Goal: Task Accomplishment & Management: Manage account settings

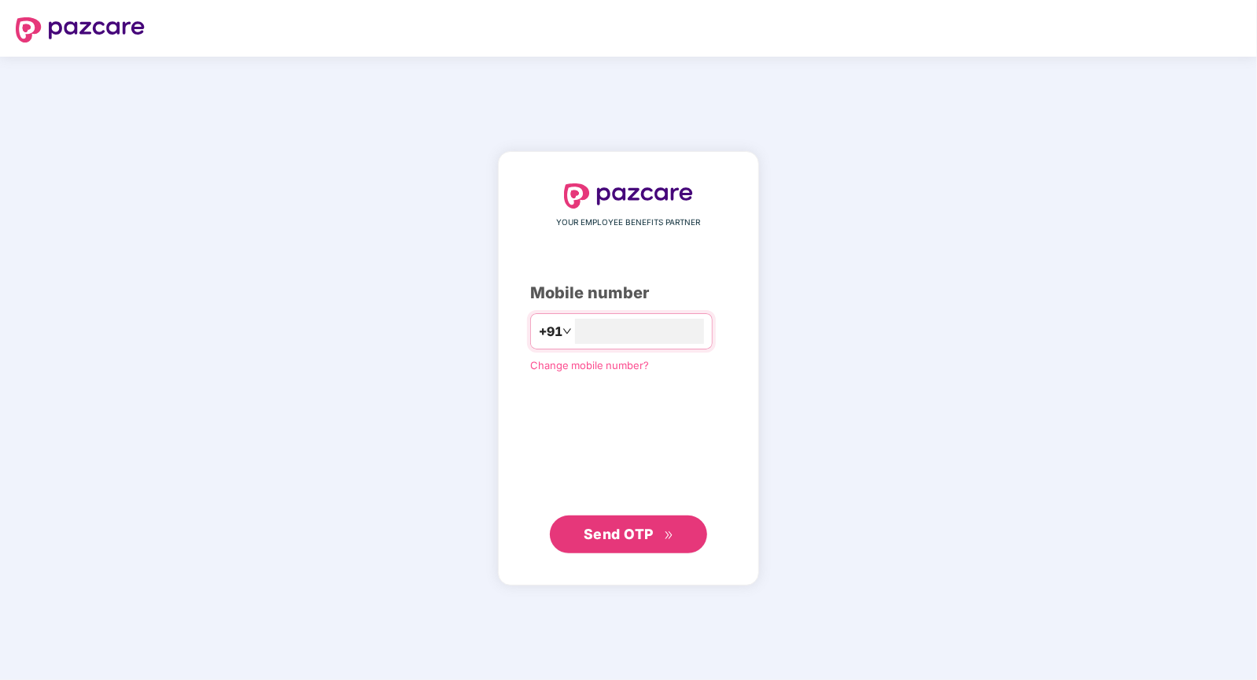
type input "**********"
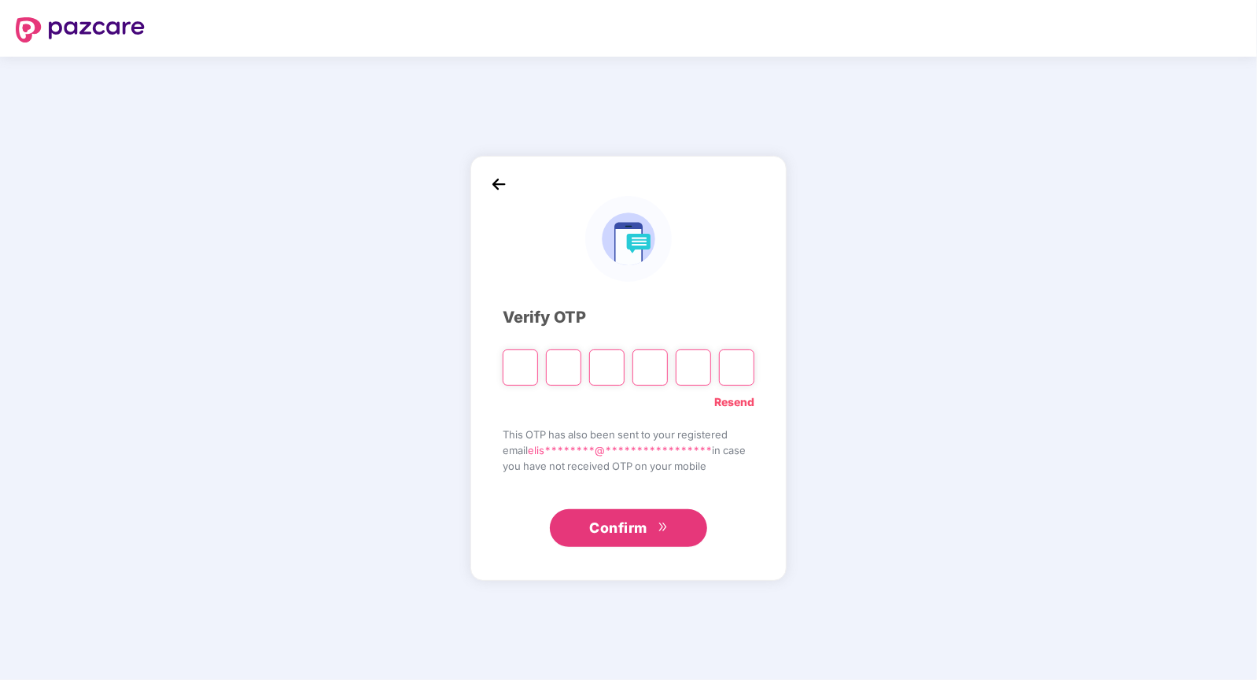
type input "*"
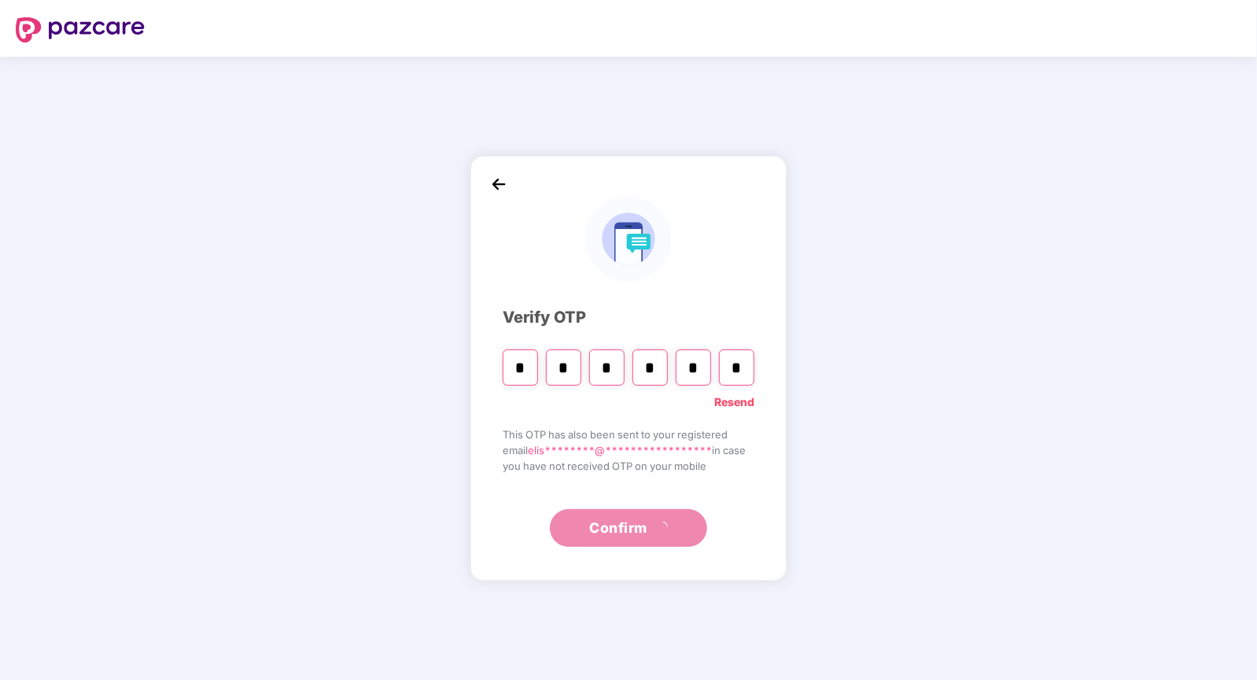
type input "*"
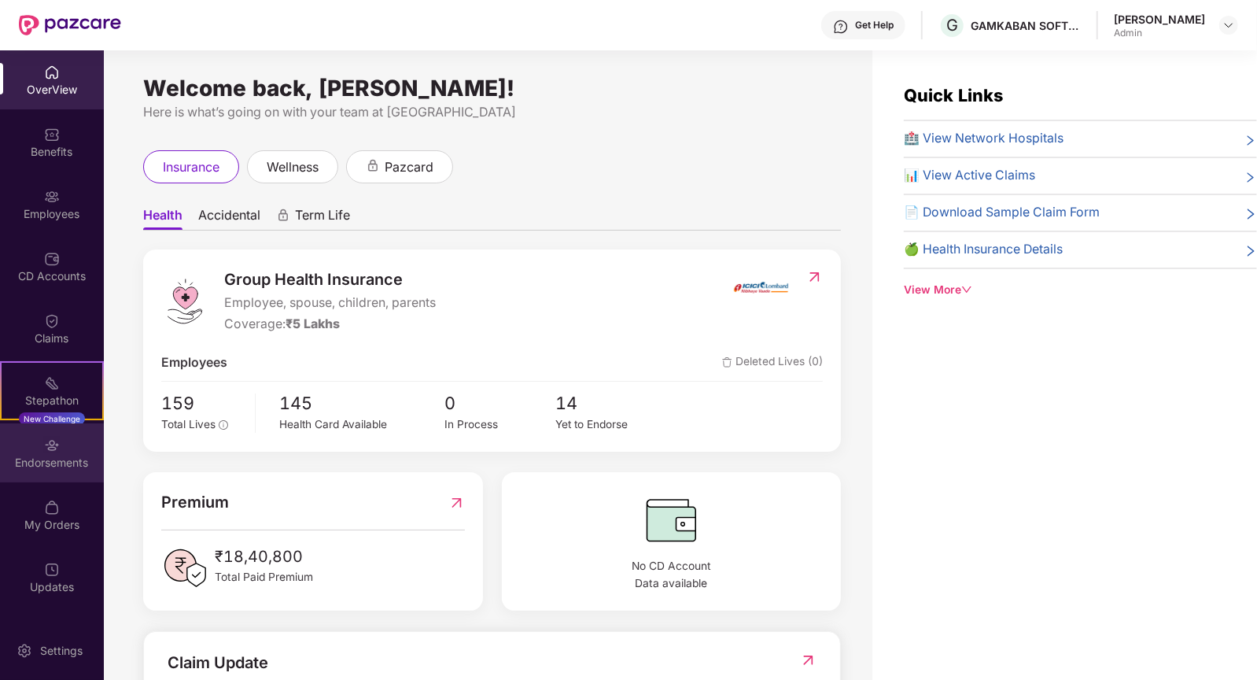
click at [74, 460] on div "Endorsements" at bounding box center [52, 463] width 104 height 16
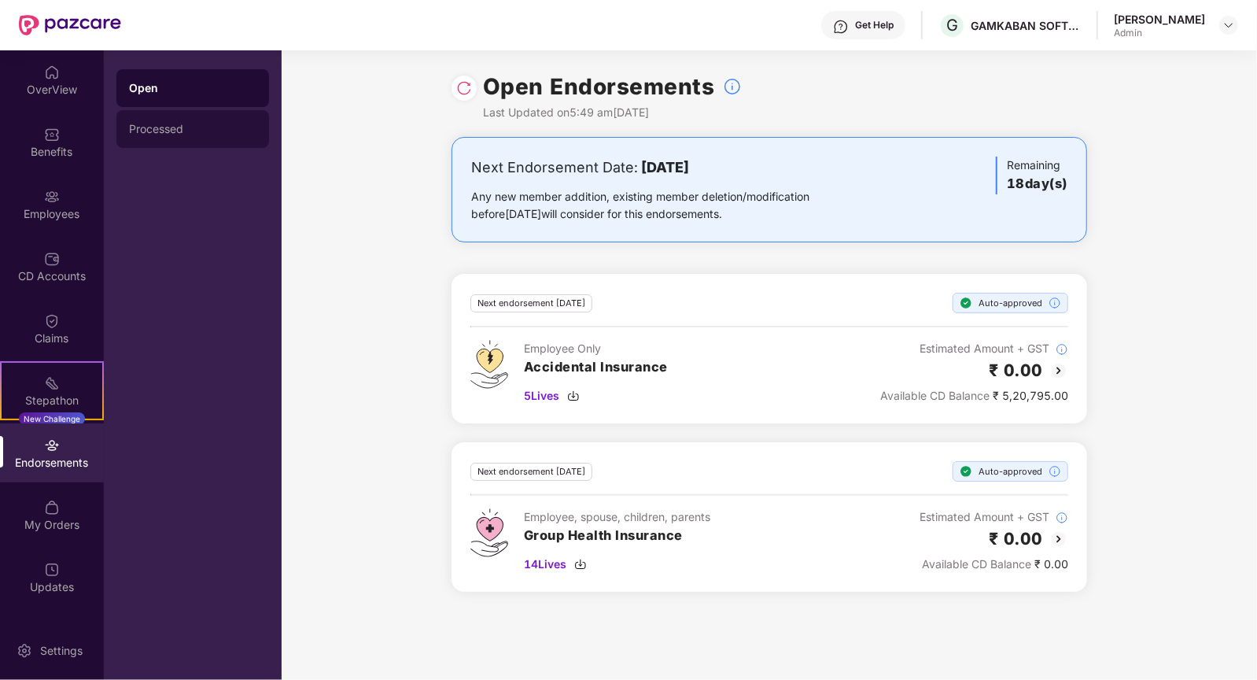
click at [202, 128] on div "Processed" at bounding box center [192, 129] width 127 height 13
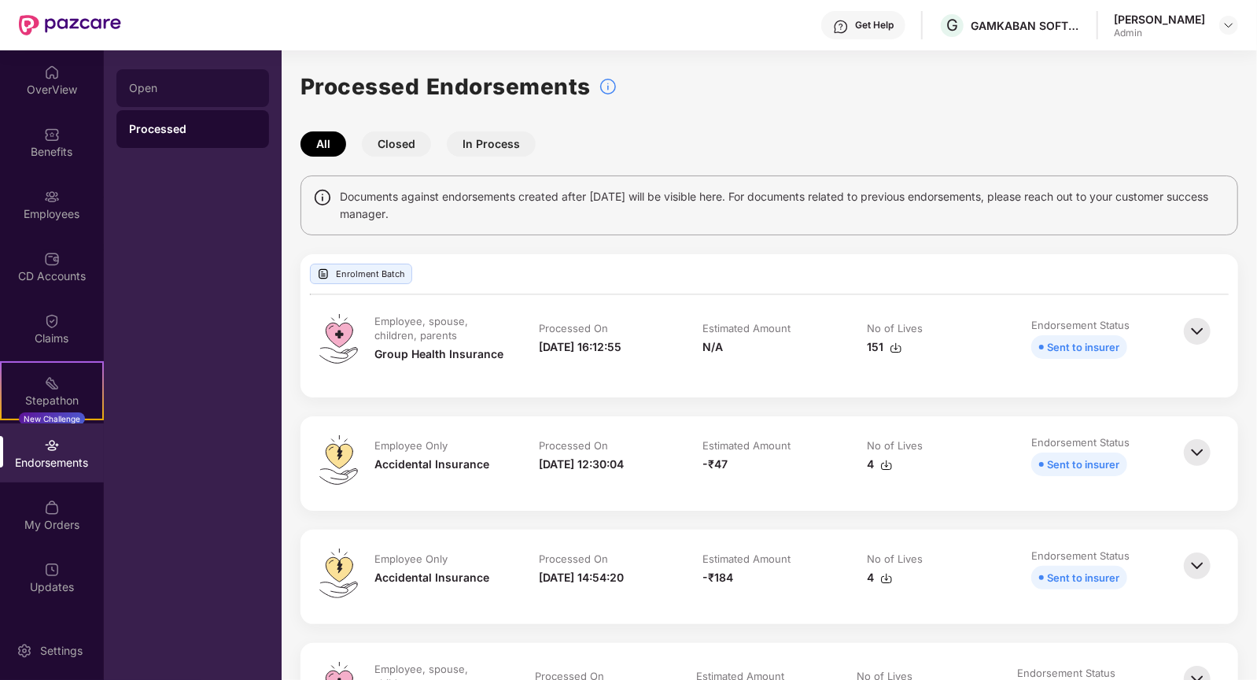
click at [194, 90] on div "Open" at bounding box center [192, 88] width 127 height 13
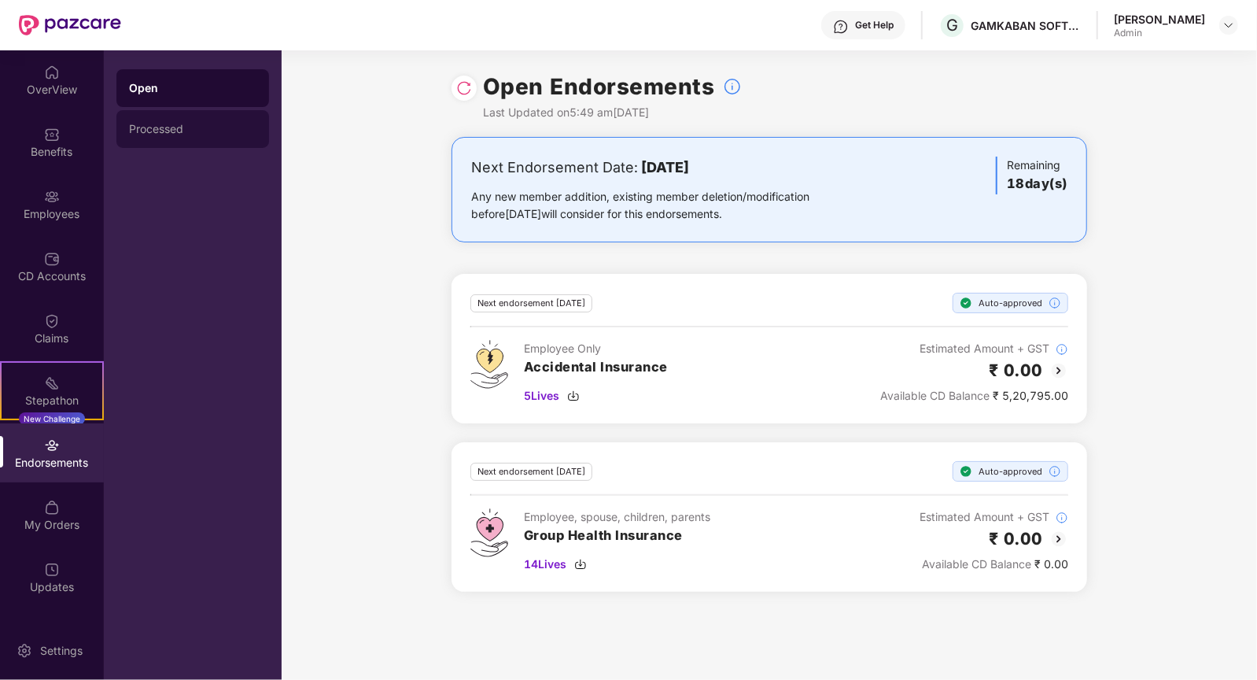
click at [184, 135] on div "Processed" at bounding box center [192, 129] width 127 height 13
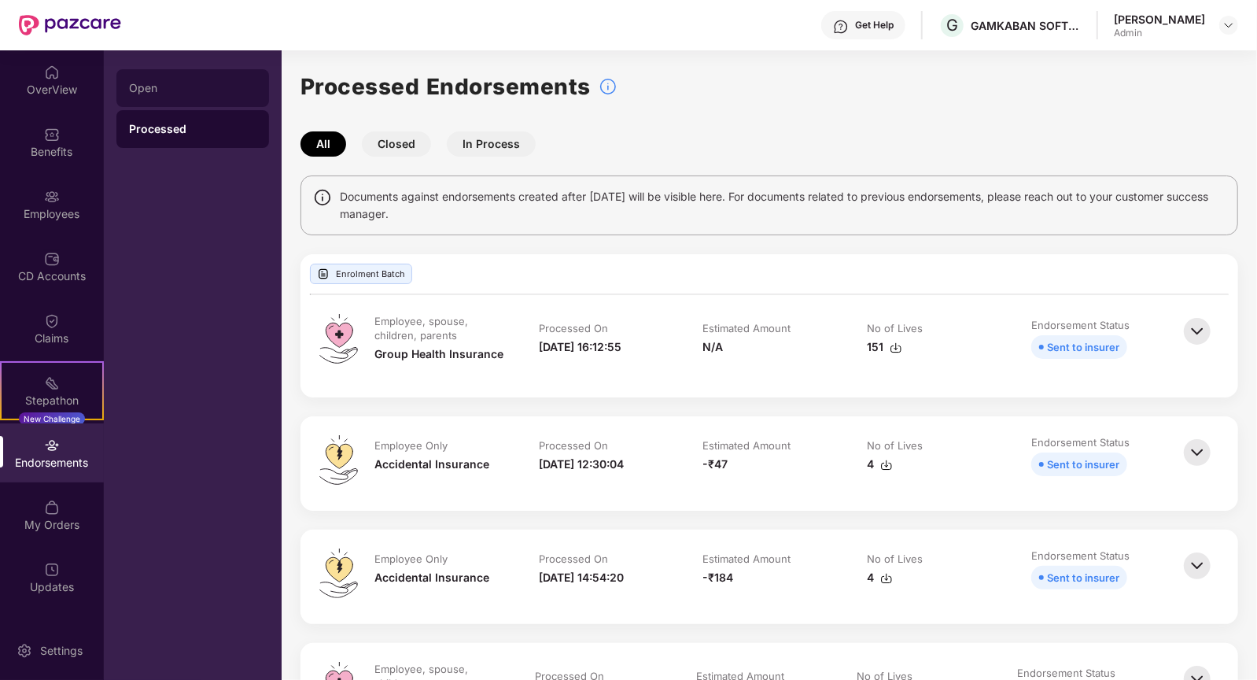
click at [242, 100] on div "Open" at bounding box center [192, 88] width 153 height 38
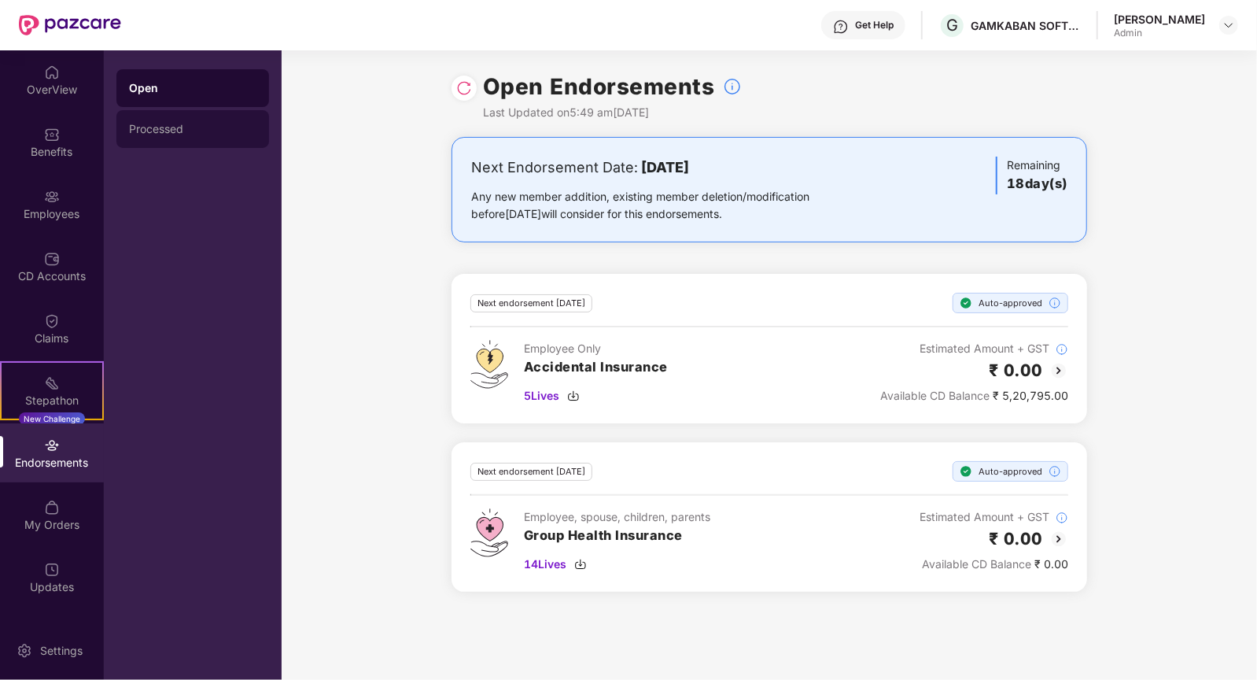
click at [217, 124] on div "Processed" at bounding box center [192, 129] width 127 height 13
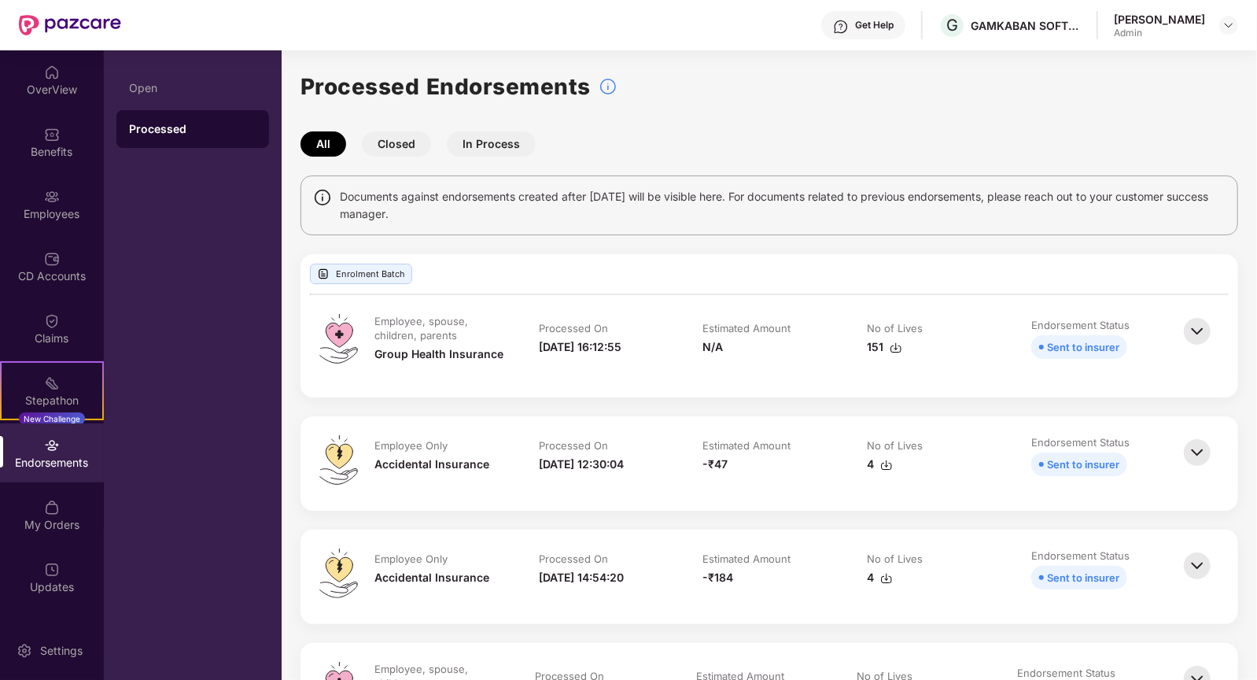
scroll to position [79, 0]
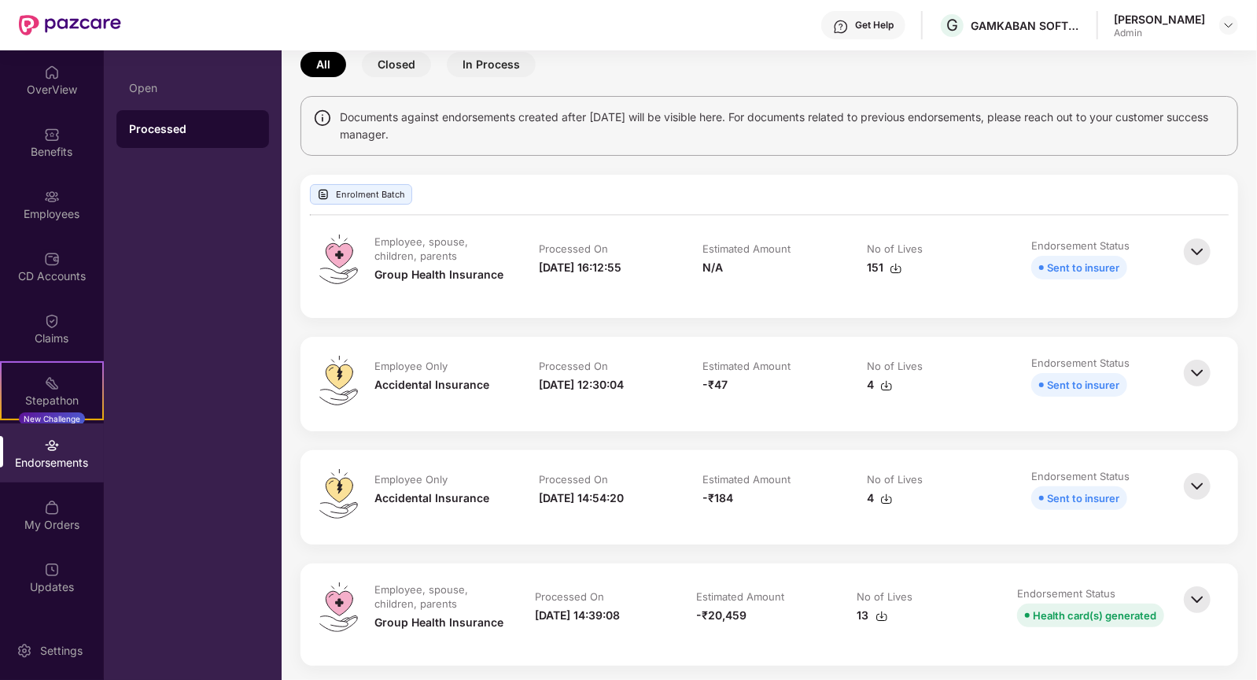
click at [1198, 371] on img at bounding box center [1197, 373] width 35 height 35
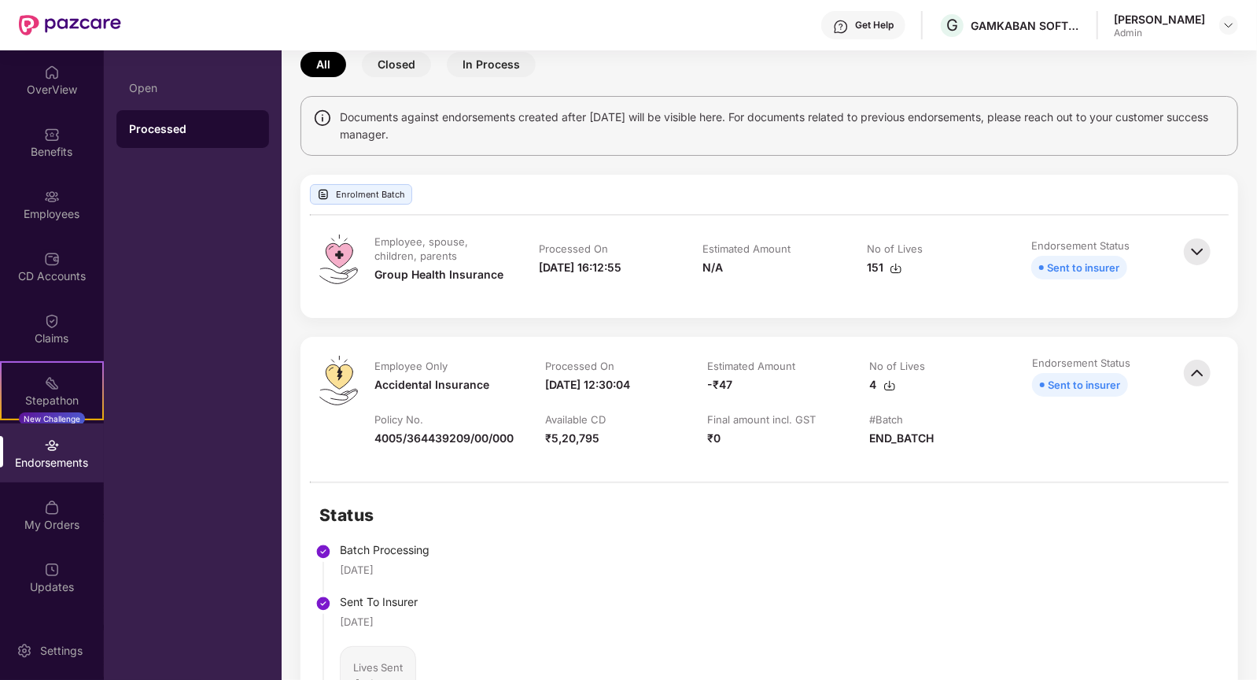
click at [1198, 367] on img at bounding box center [1197, 373] width 35 height 35
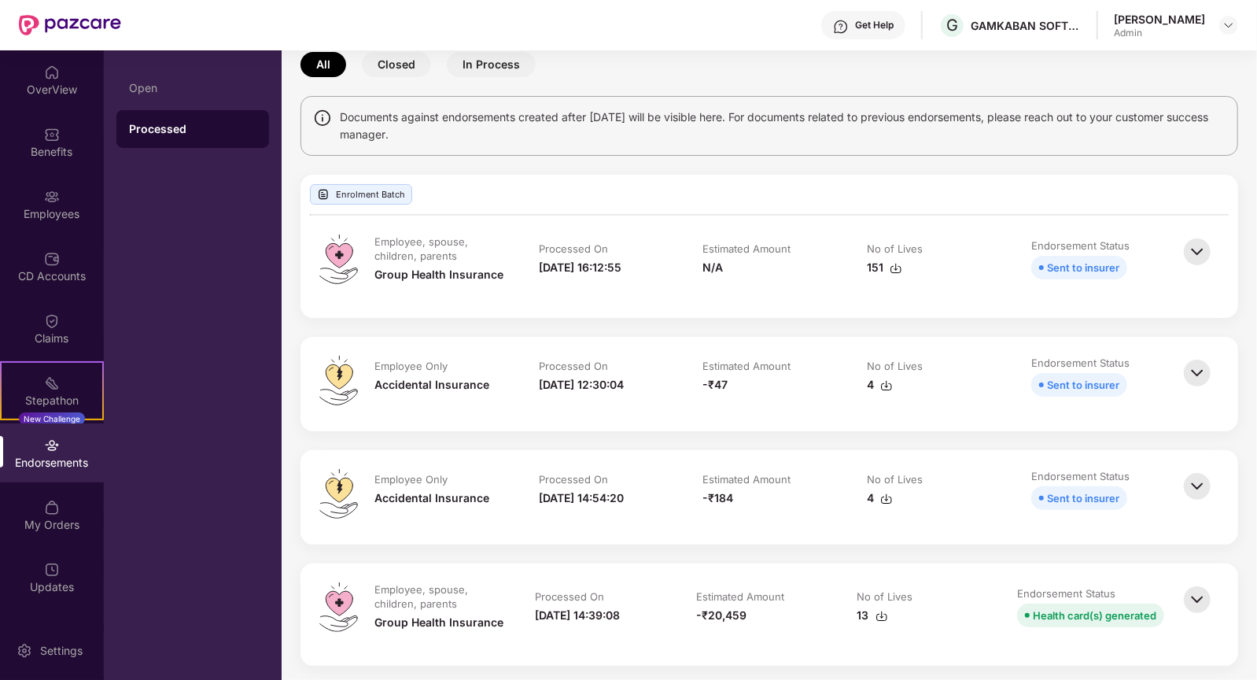
click at [1197, 247] on img at bounding box center [1197, 251] width 35 height 35
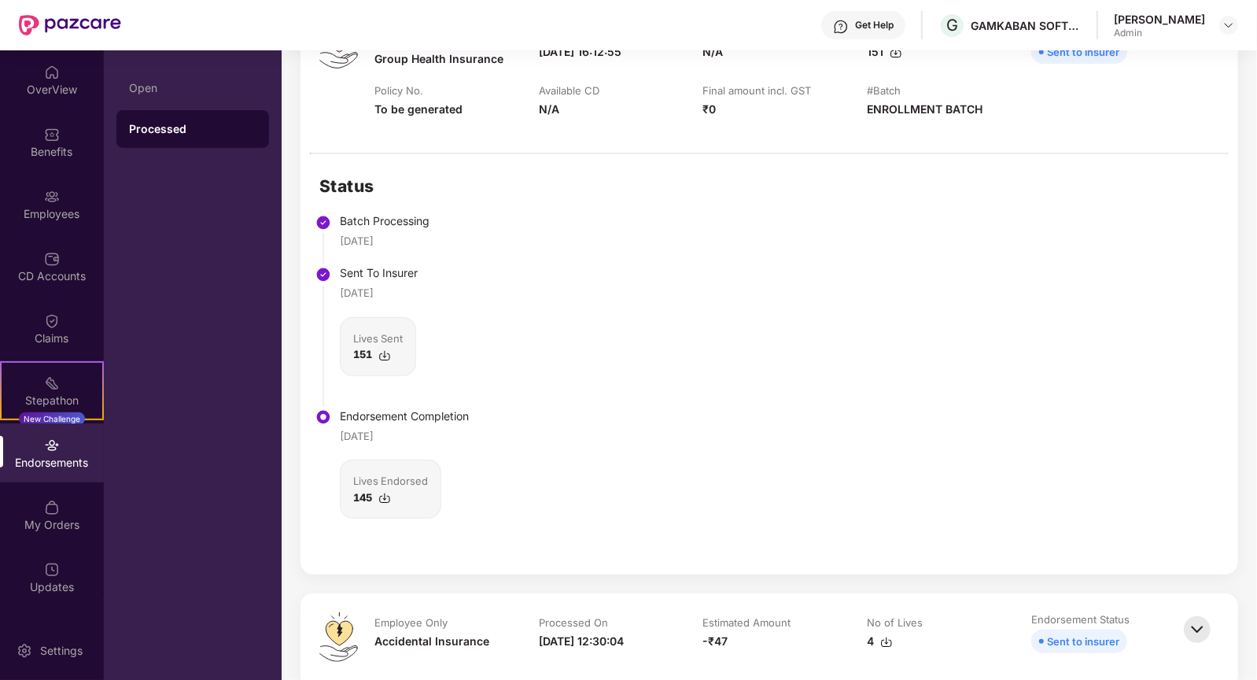
scroll to position [305, 0]
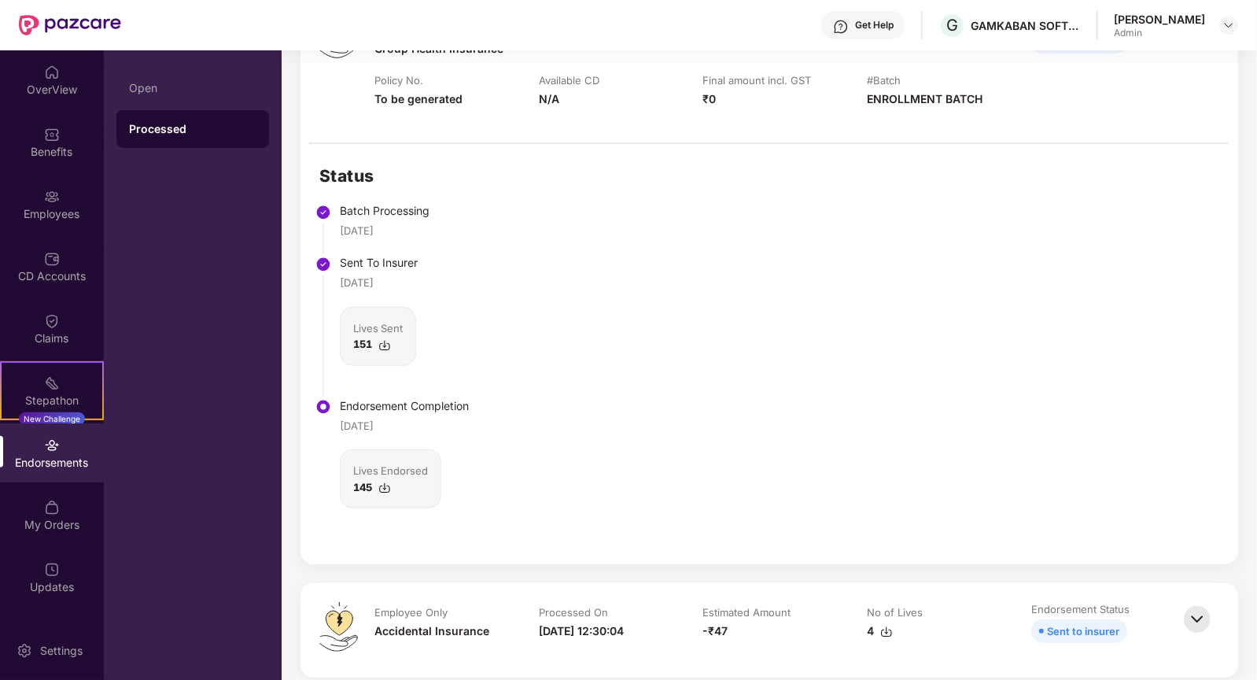
click at [386, 484] on img at bounding box center [384, 488] width 13 height 13
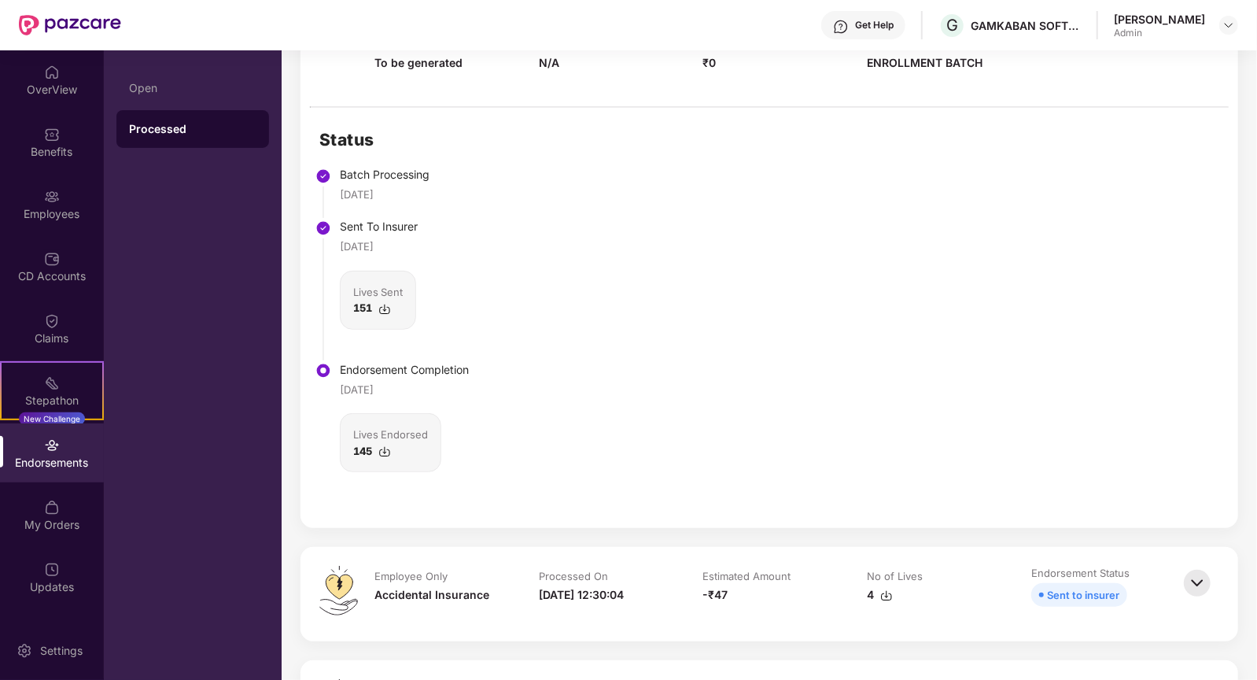
scroll to position [334, 0]
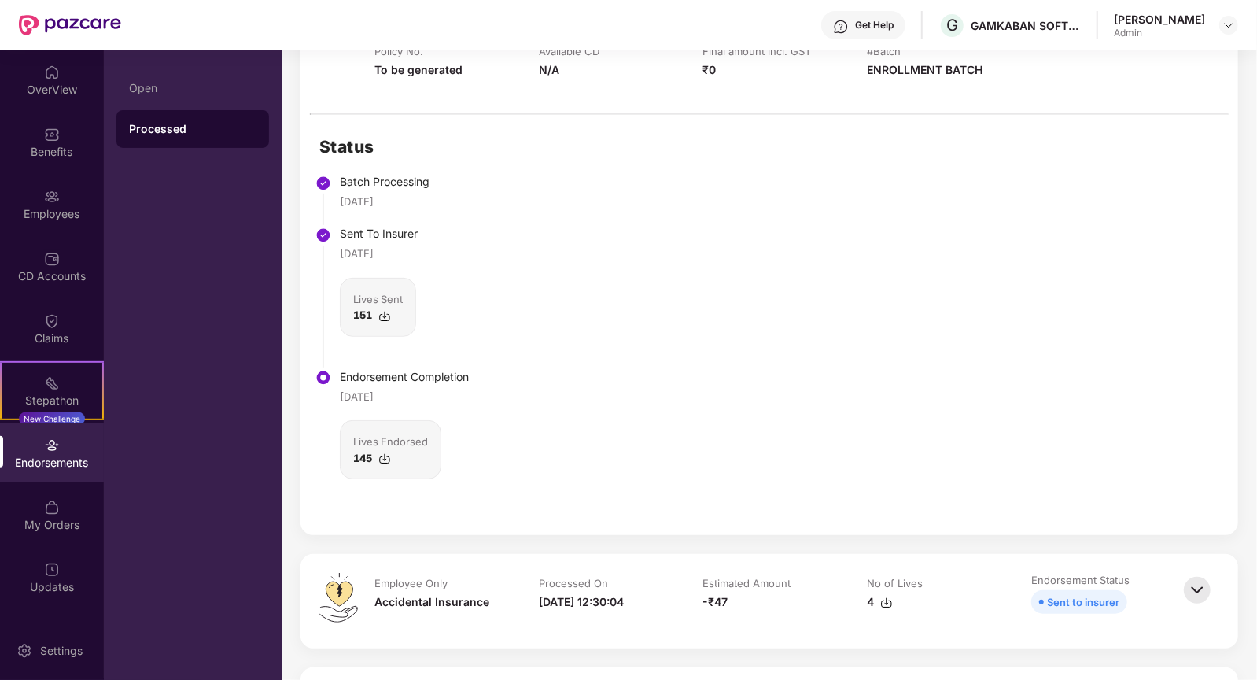
click at [389, 312] on img at bounding box center [384, 316] width 13 height 13
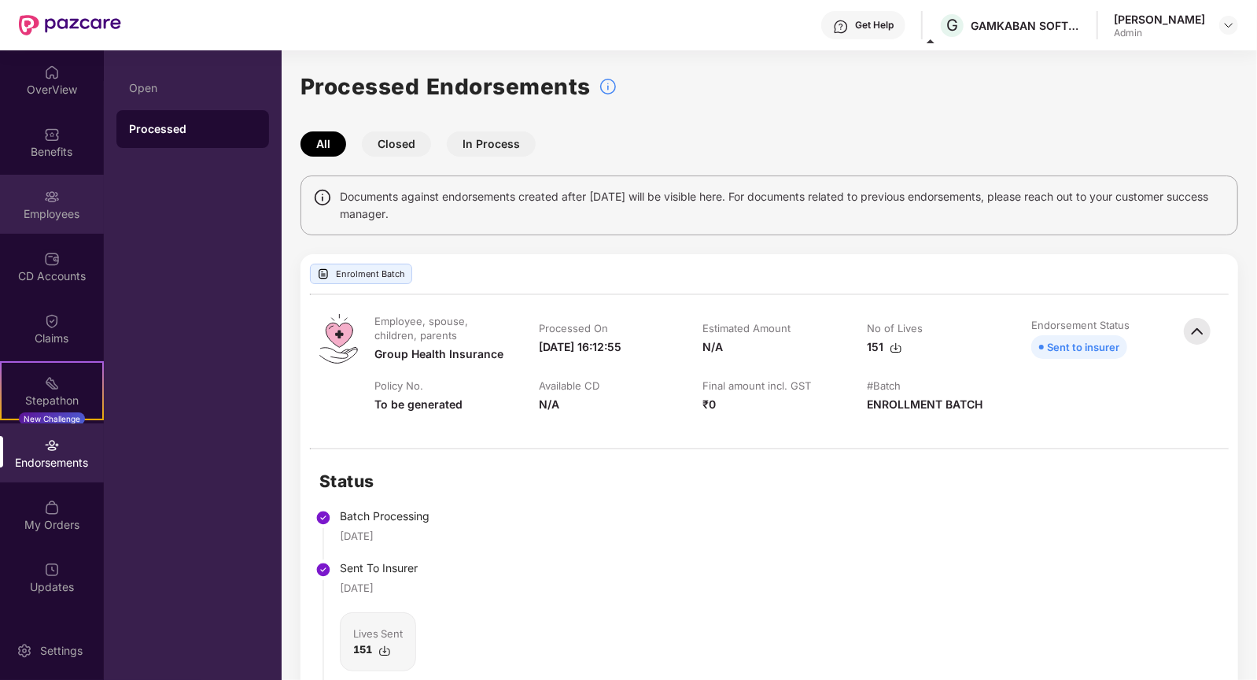
click at [61, 213] on div "Employees" at bounding box center [52, 214] width 104 height 16
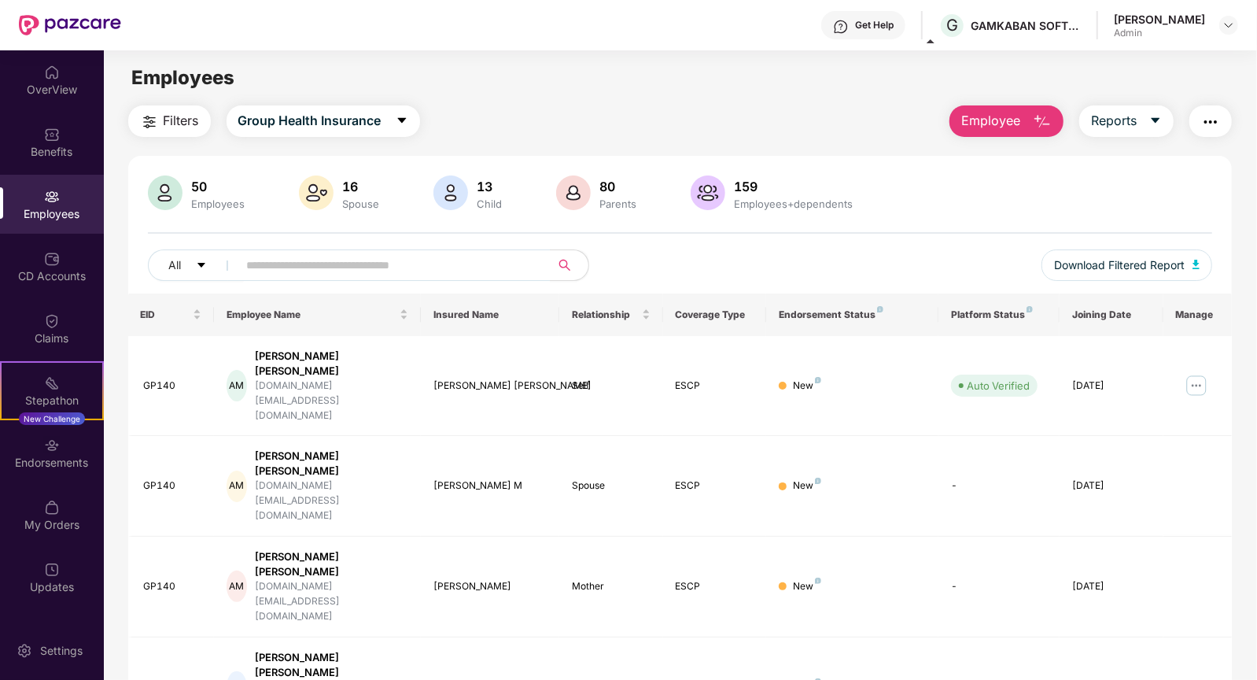
click at [1025, 124] on button "Employee" at bounding box center [1007, 120] width 114 height 31
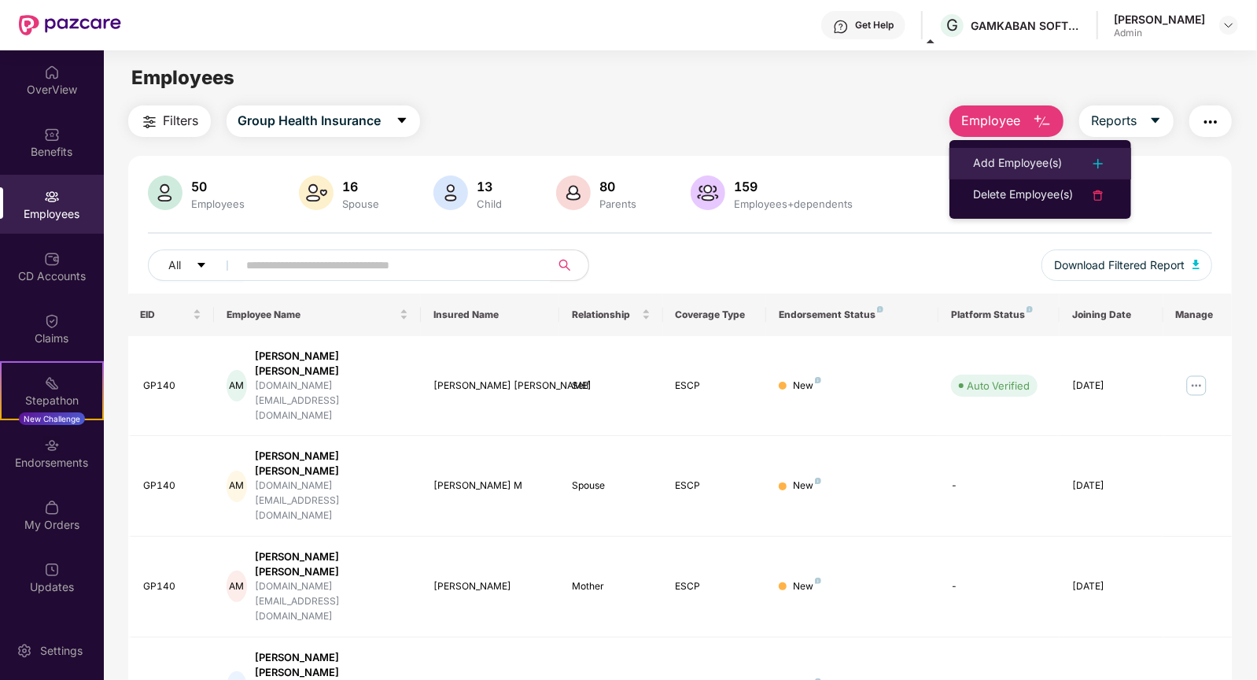
click at [1034, 164] on div "Add Employee(s)" at bounding box center [1017, 163] width 89 height 19
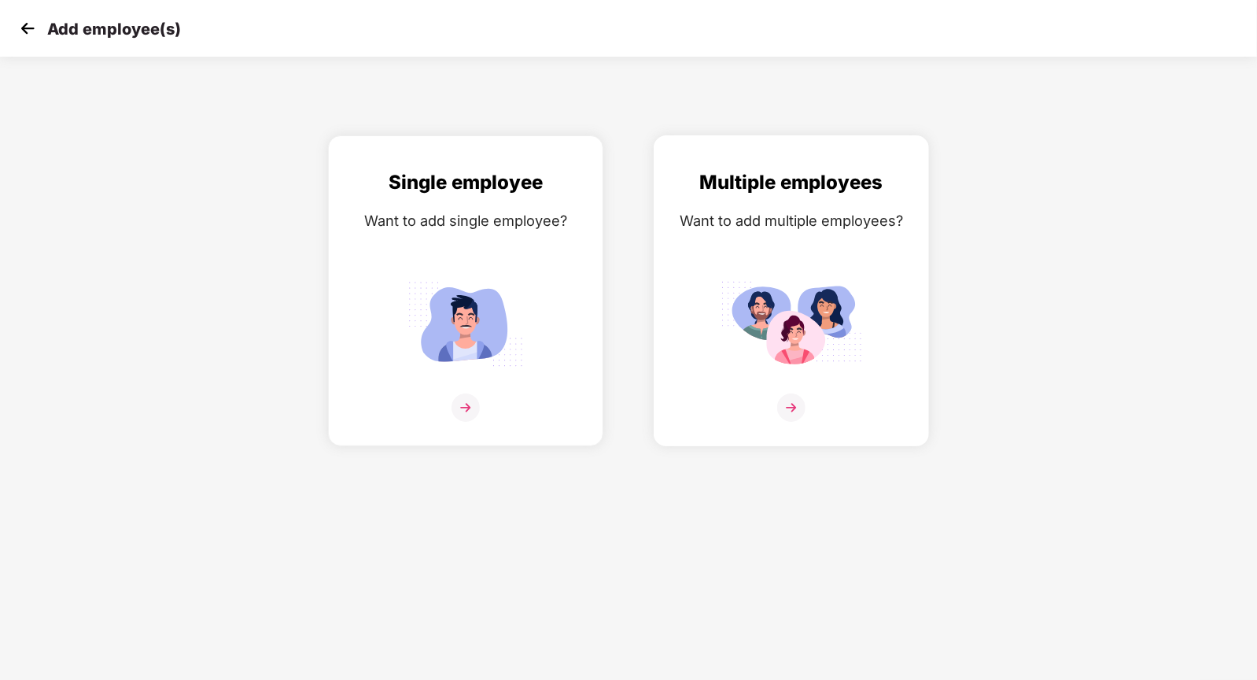
click at [762, 318] on img at bounding box center [792, 324] width 142 height 98
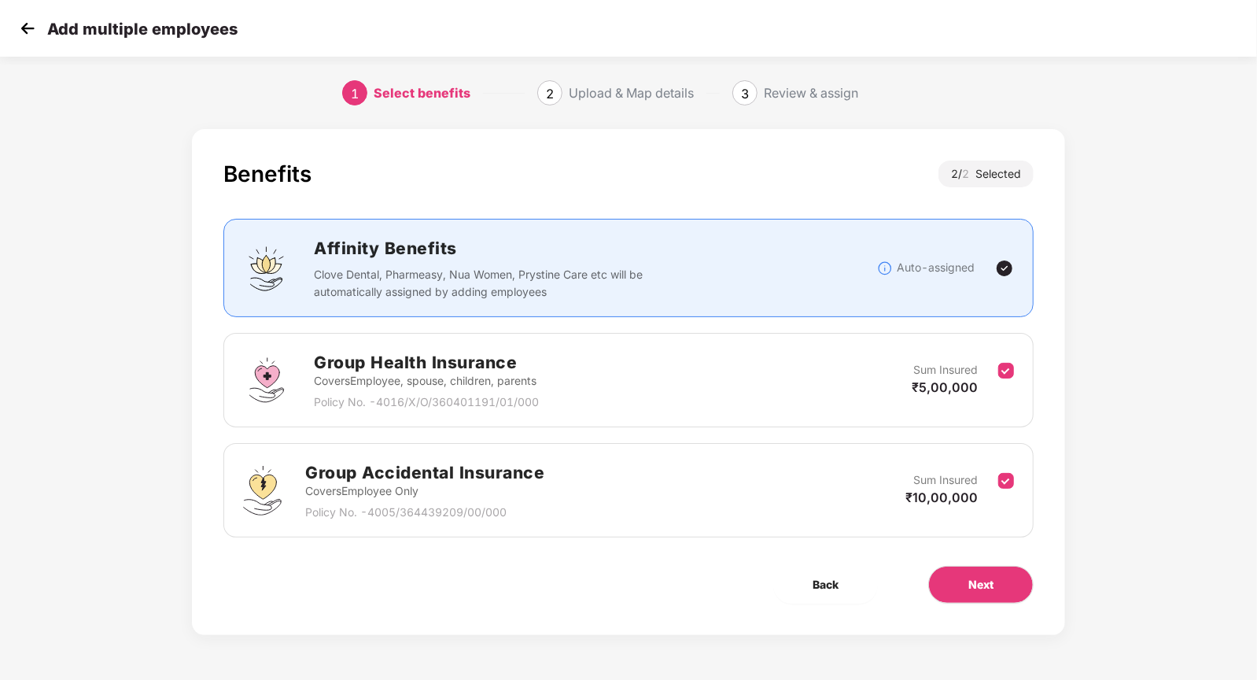
click at [641, 97] on div "Upload & Map details" at bounding box center [631, 92] width 125 height 25
click at [984, 586] on span "Next" at bounding box center [981, 584] width 25 height 17
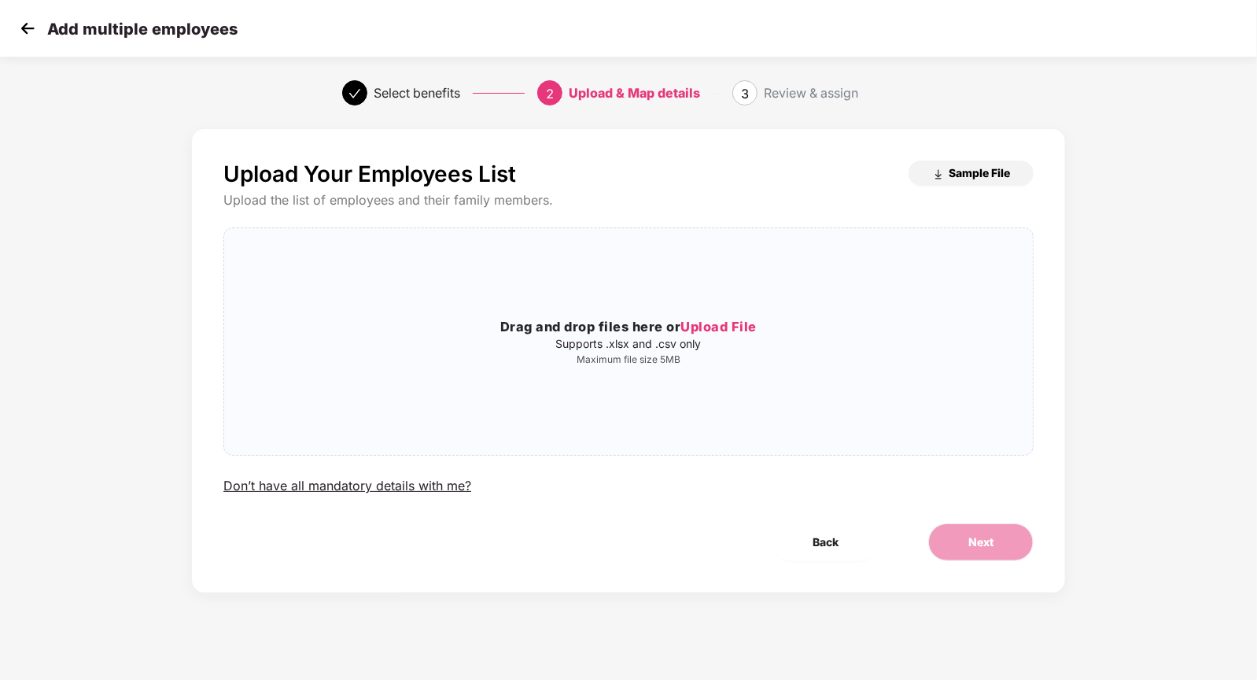
click at [949, 176] on span "Sample File" at bounding box center [979, 172] width 61 height 15
click at [719, 323] on span "Upload File" at bounding box center [719, 327] width 76 height 16
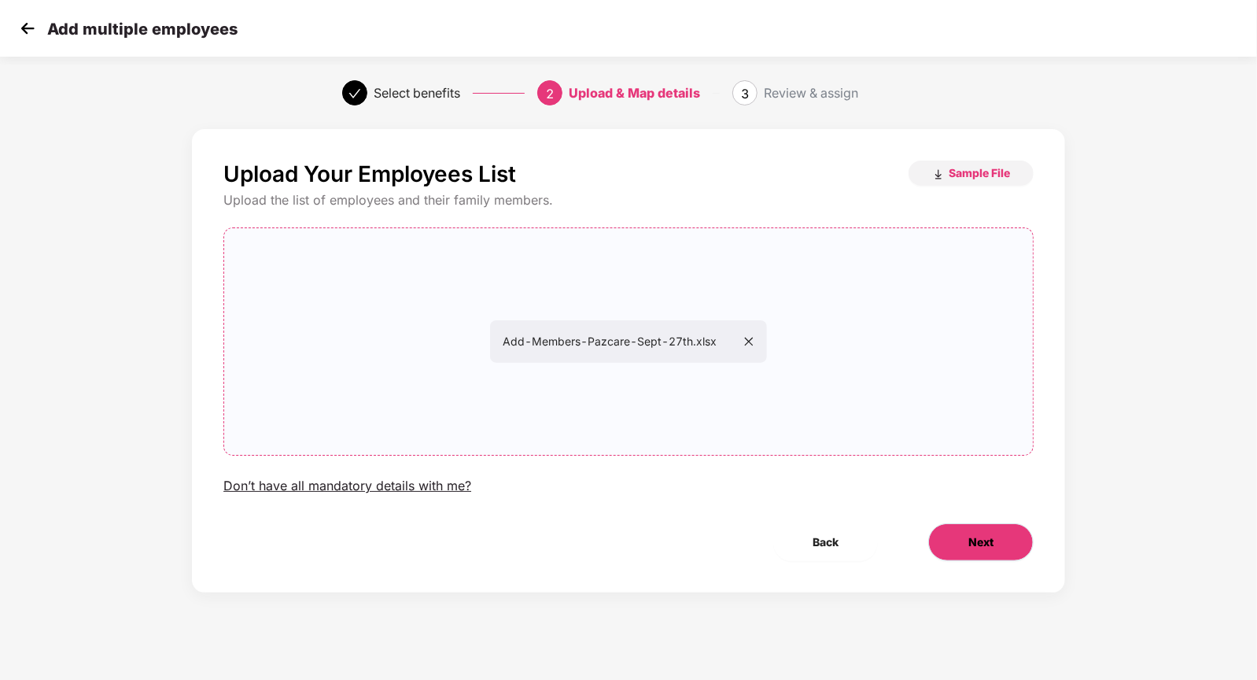
click at [958, 541] on button "Next" at bounding box center [981, 542] width 105 height 38
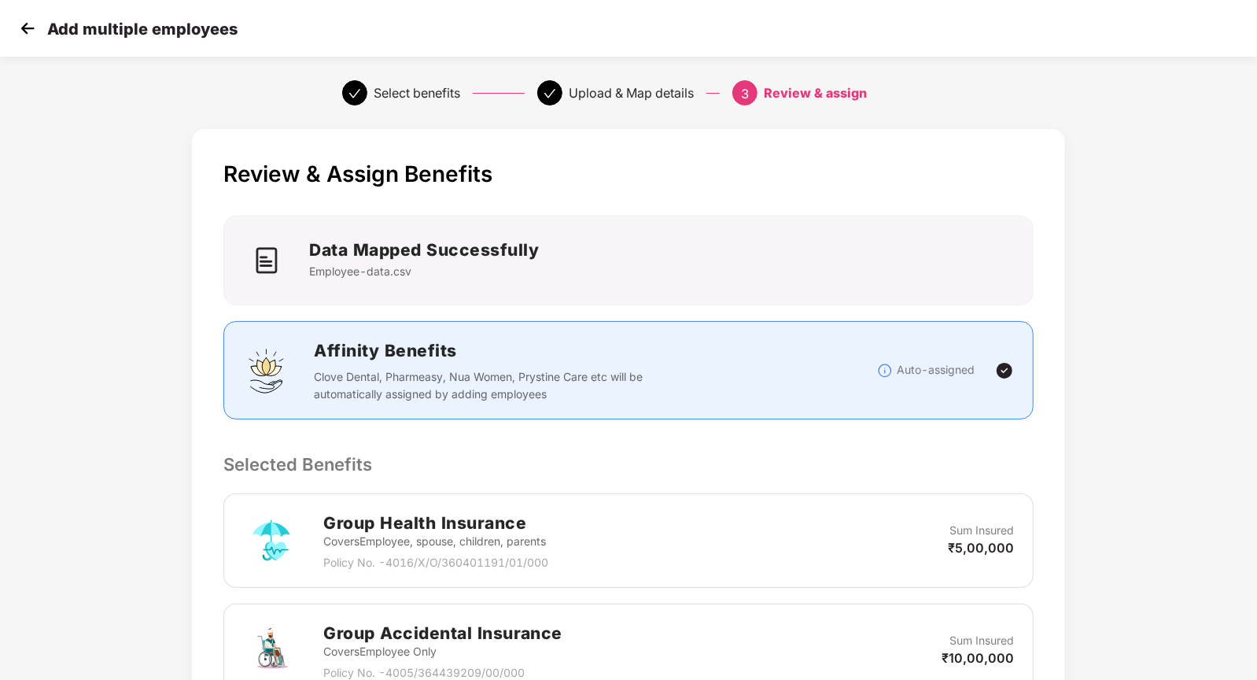
click at [474, 250] on h2 "Data Mapped Successfully" at bounding box center [424, 250] width 230 height 26
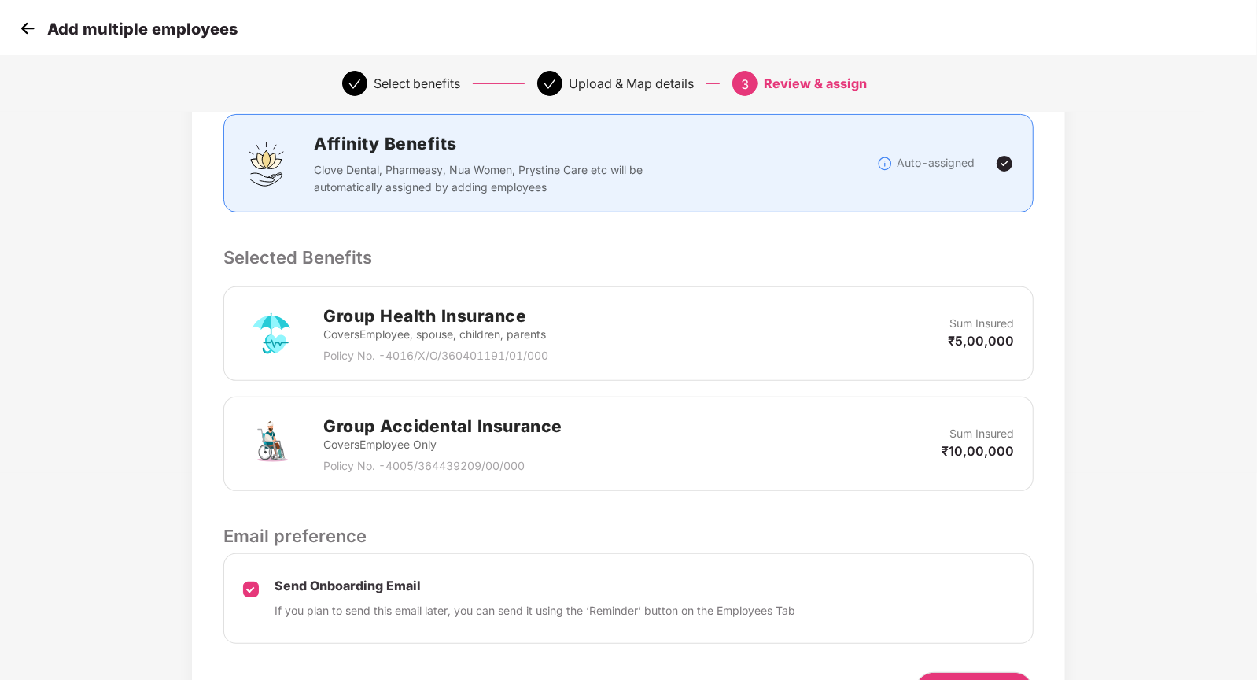
scroll to position [304, 0]
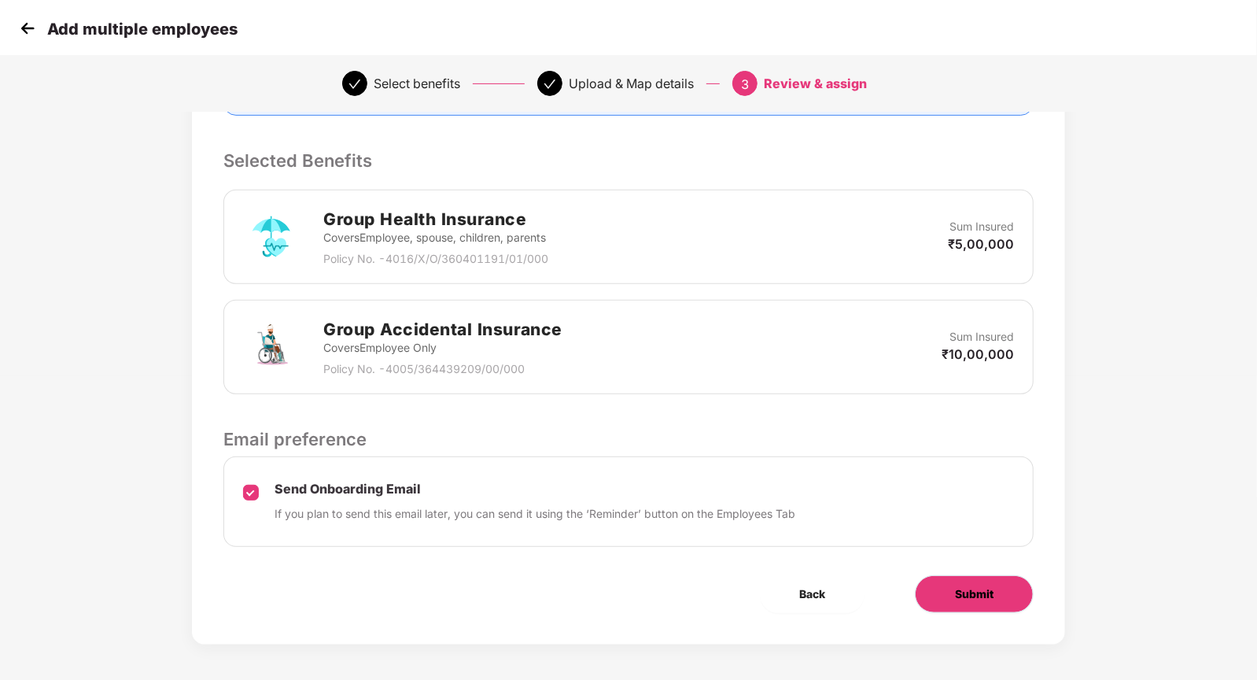
click at [988, 596] on span "Submit" at bounding box center [974, 593] width 39 height 17
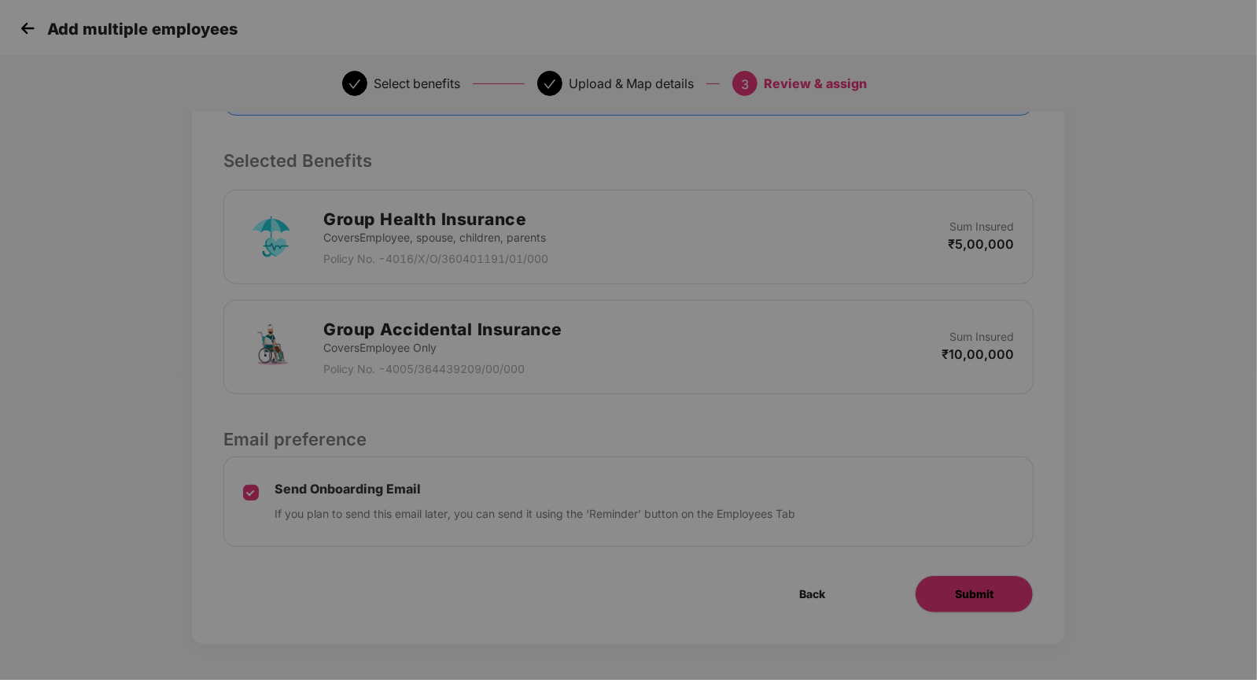
scroll to position [0, 0]
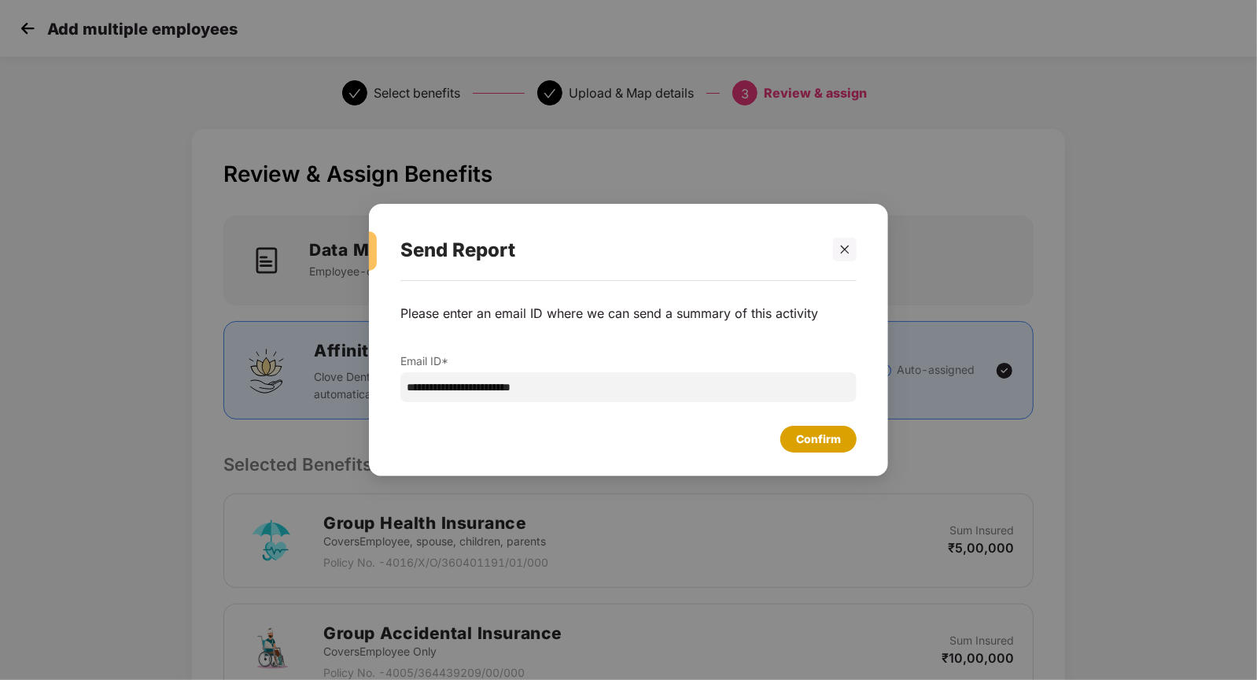
click at [814, 440] on div "Confirm" at bounding box center [818, 438] width 45 height 17
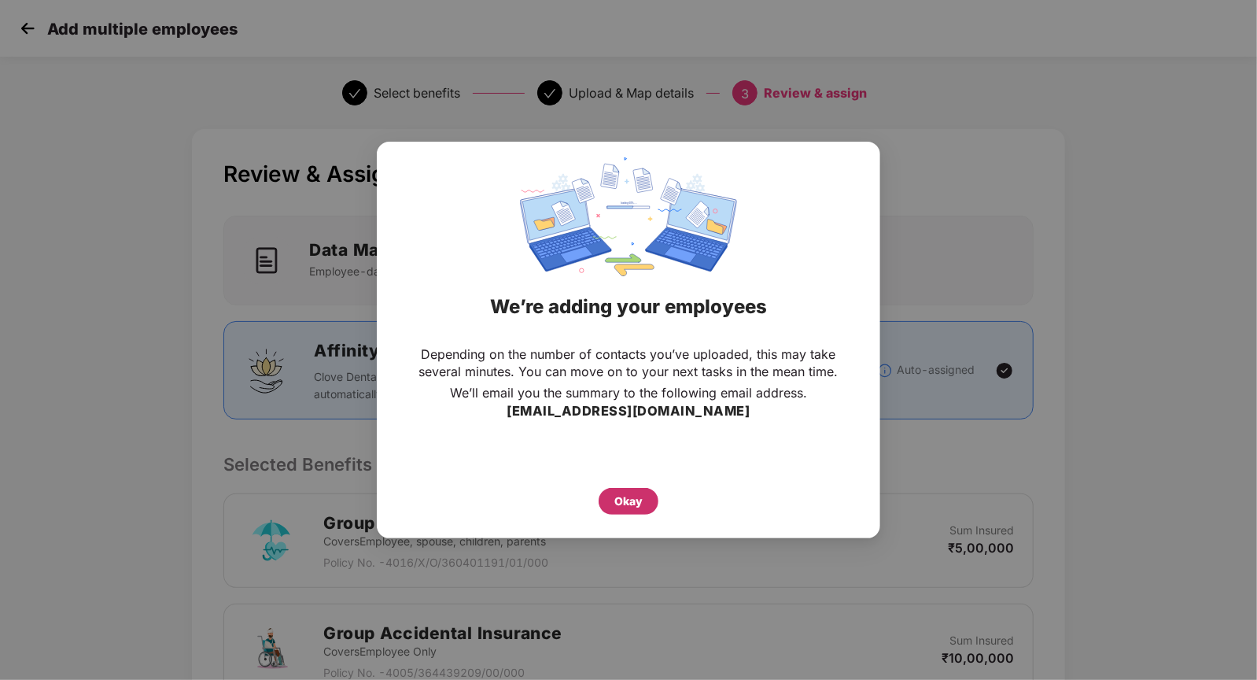
click at [625, 504] on div "Okay" at bounding box center [629, 501] width 28 height 17
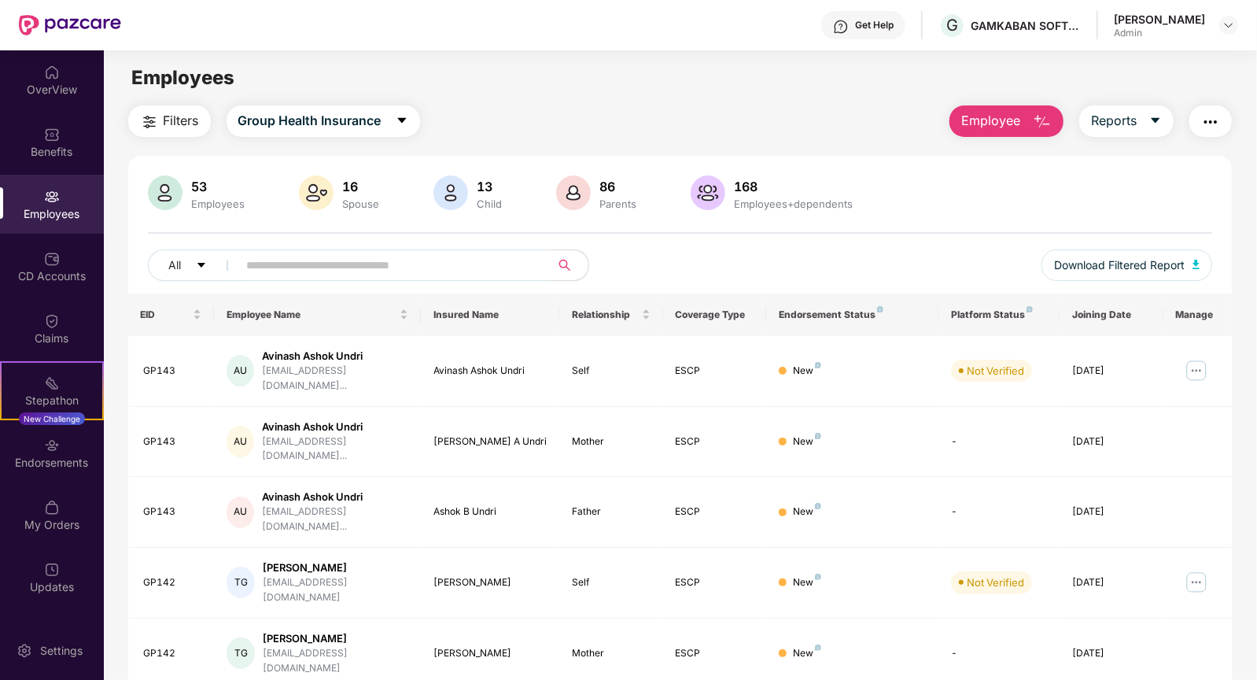
click at [321, 265] on input "text" at bounding box center [388, 265] width 282 height 24
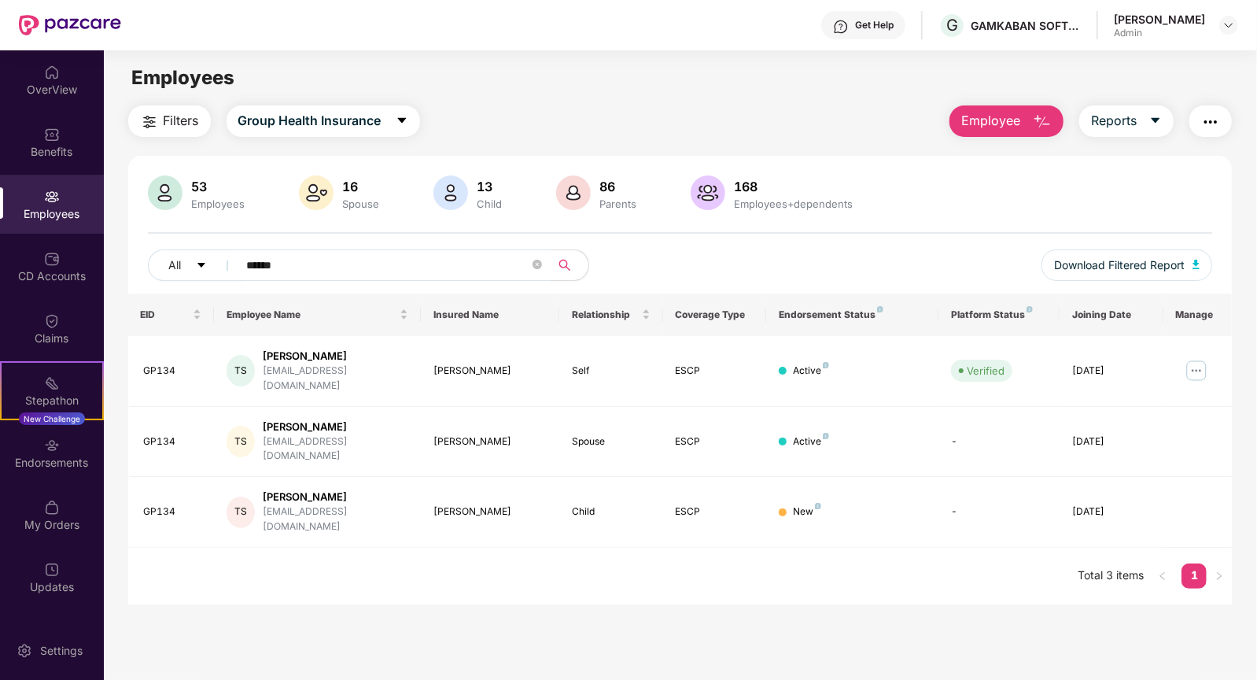
type input "******"
click at [1203, 361] on img at bounding box center [1196, 370] width 25 height 25
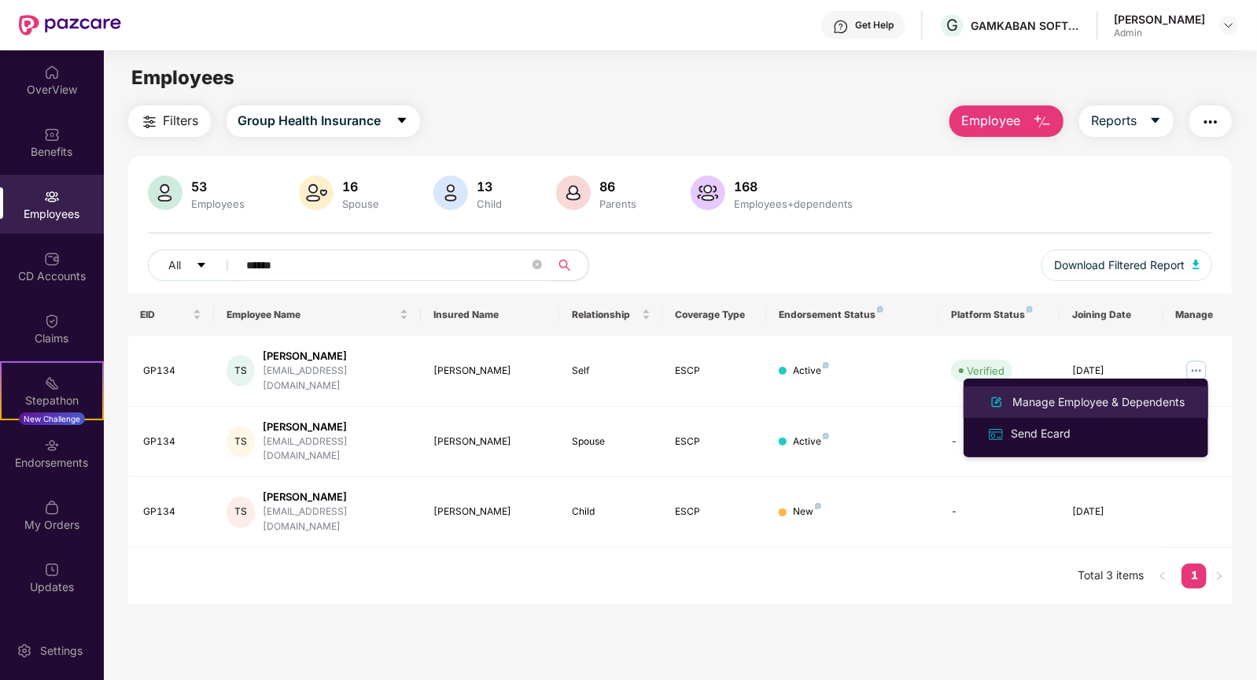
click at [1095, 402] on div "Manage Employee & Dependents" at bounding box center [1099, 401] width 179 height 17
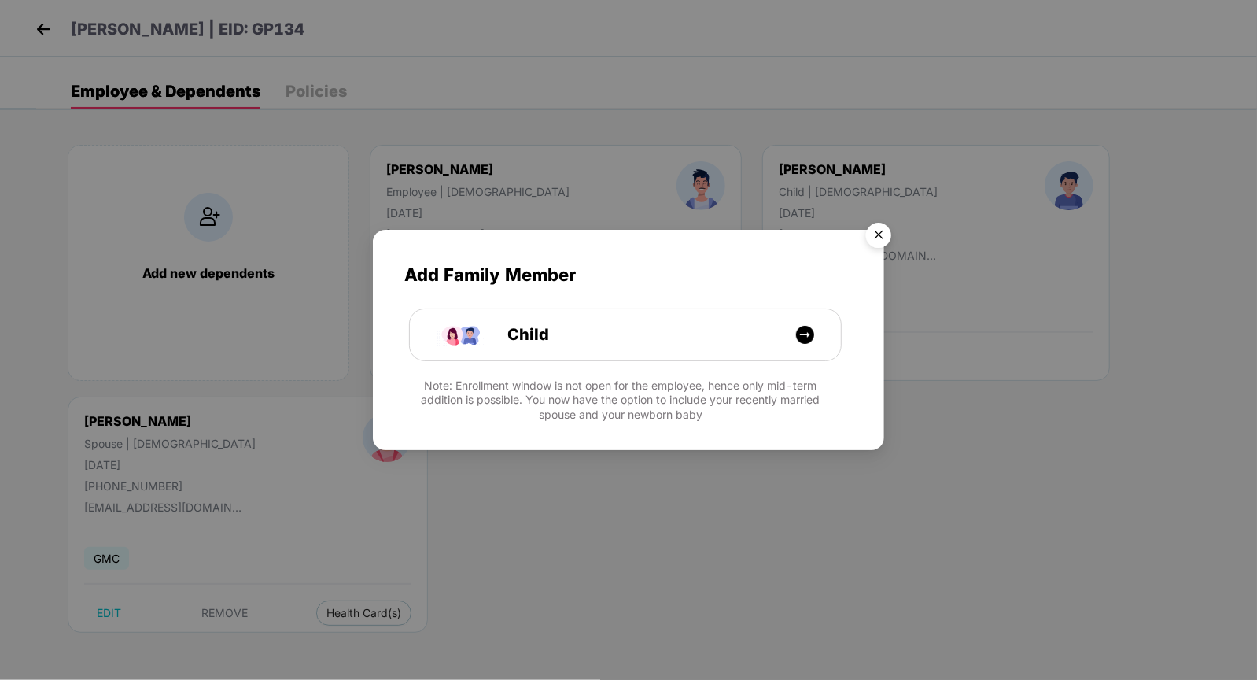
click at [877, 237] on img "Close" at bounding box center [879, 238] width 44 height 44
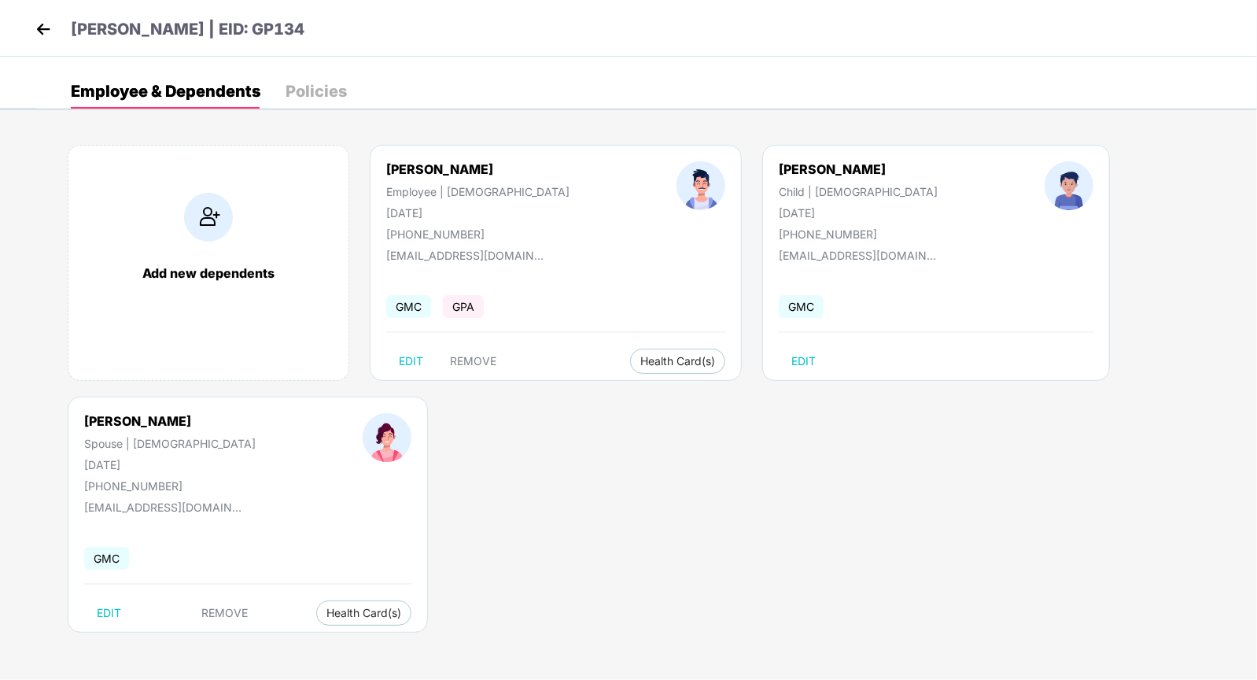
click at [194, 239] on img at bounding box center [208, 217] width 49 height 49
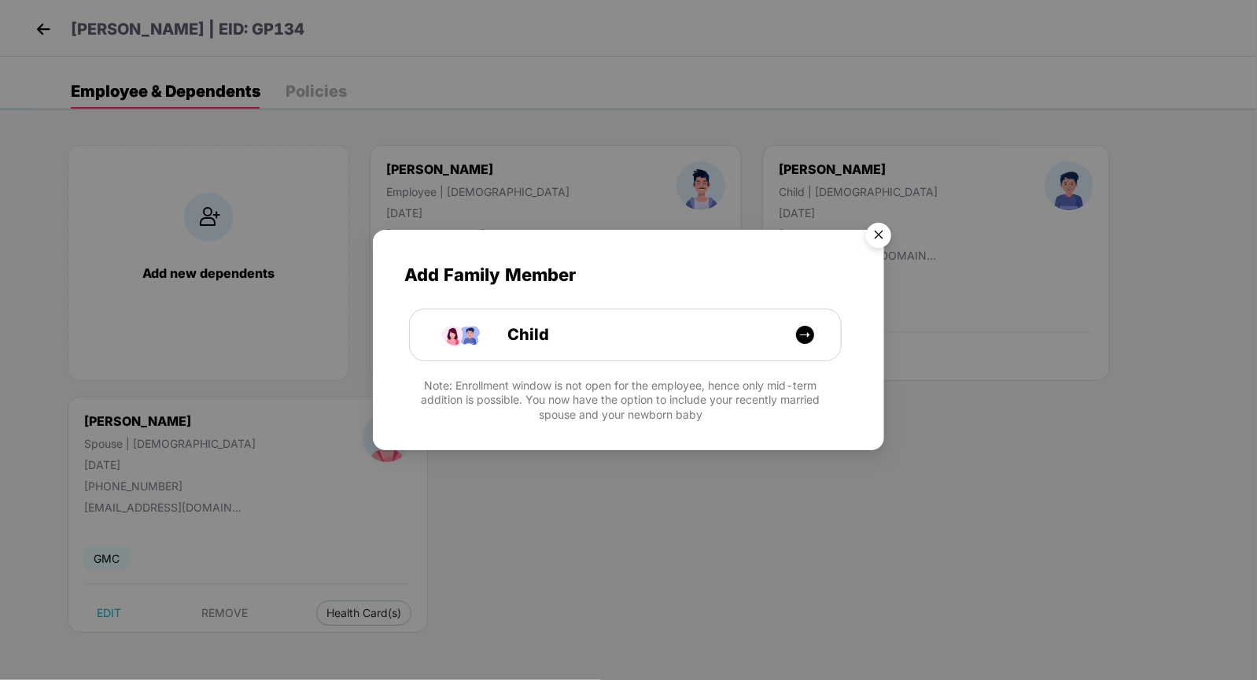
click at [868, 238] on img "Close" at bounding box center [879, 238] width 44 height 44
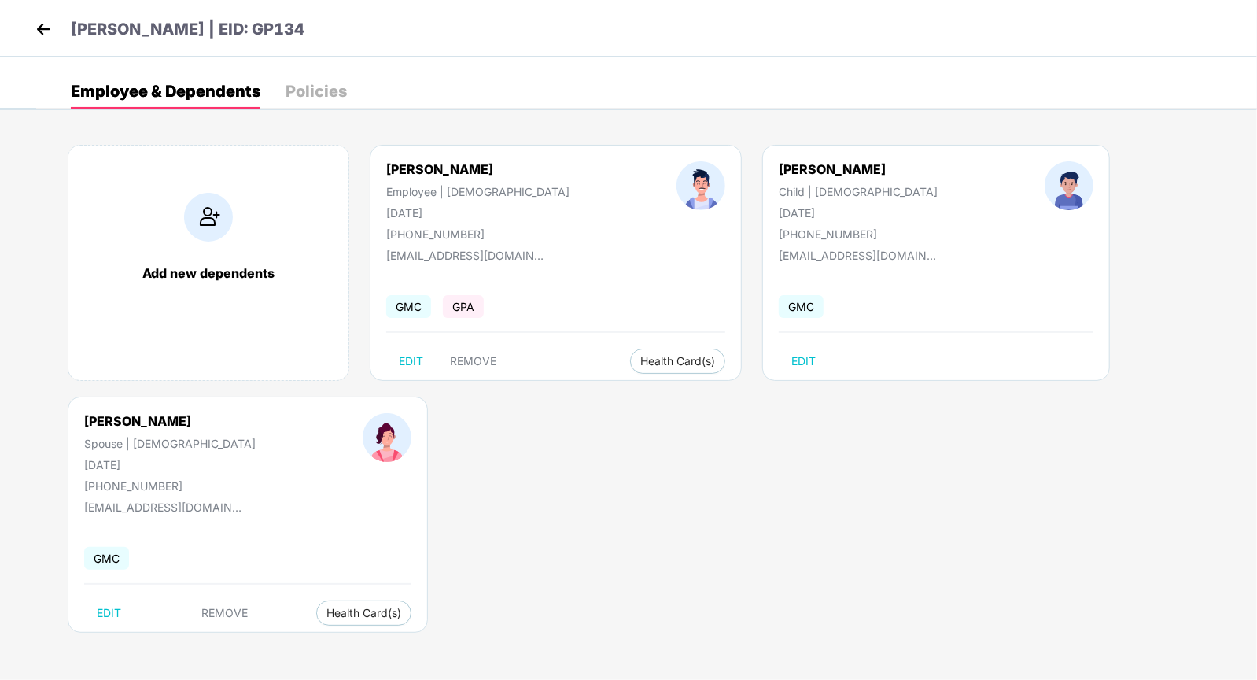
click at [329, 99] on div "Policies" at bounding box center [316, 91] width 61 height 16
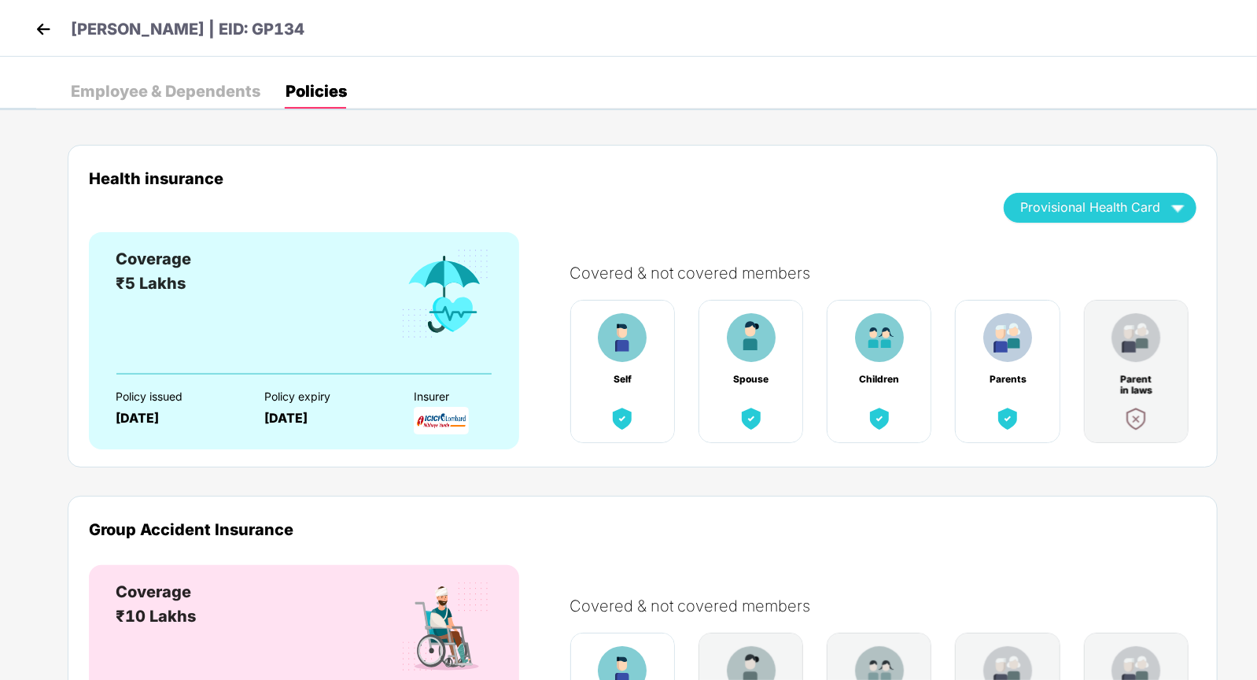
click at [177, 98] on div "Employee & Dependents" at bounding box center [166, 91] width 190 height 16
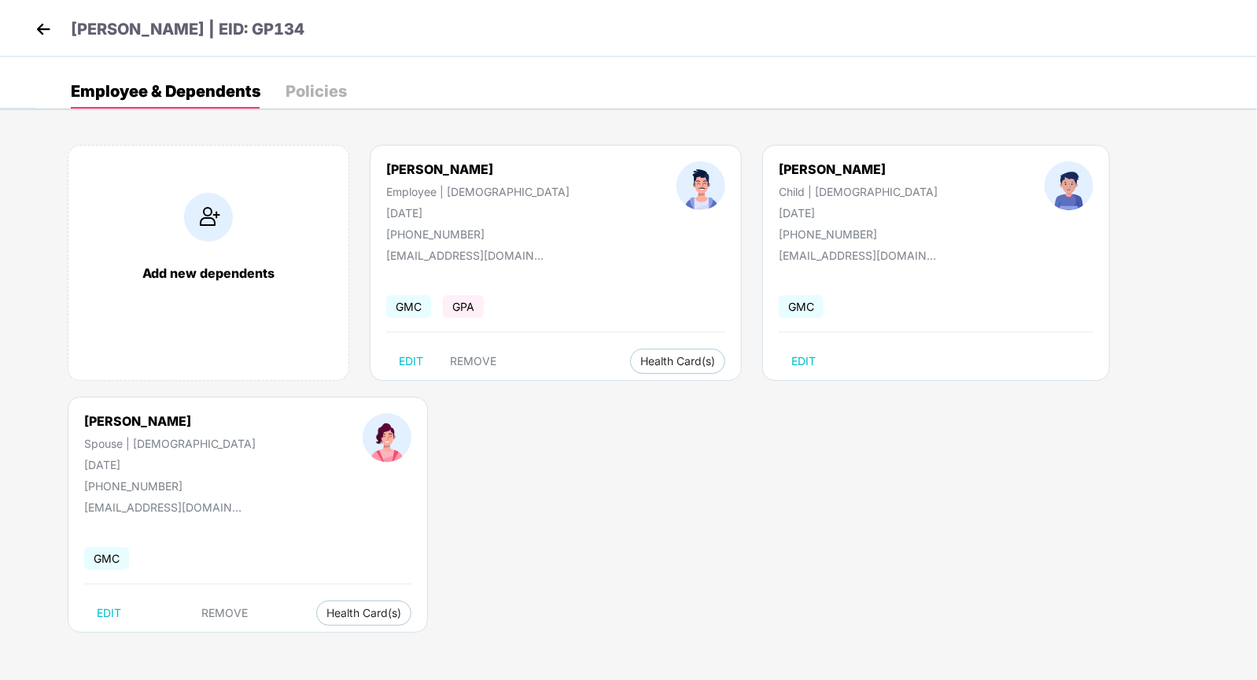
click at [48, 24] on img at bounding box center [43, 29] width 24 height 24
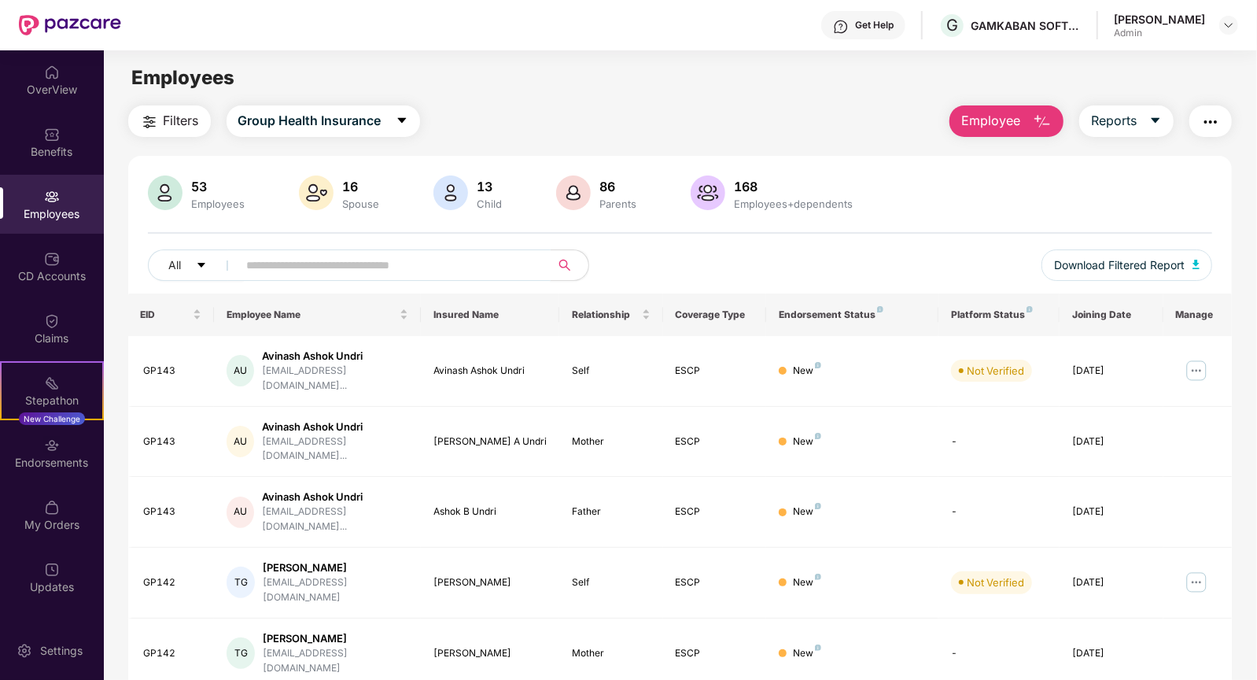
click at [286, 268] on input "text" at bounding box center [388, 265] width 282 height 24
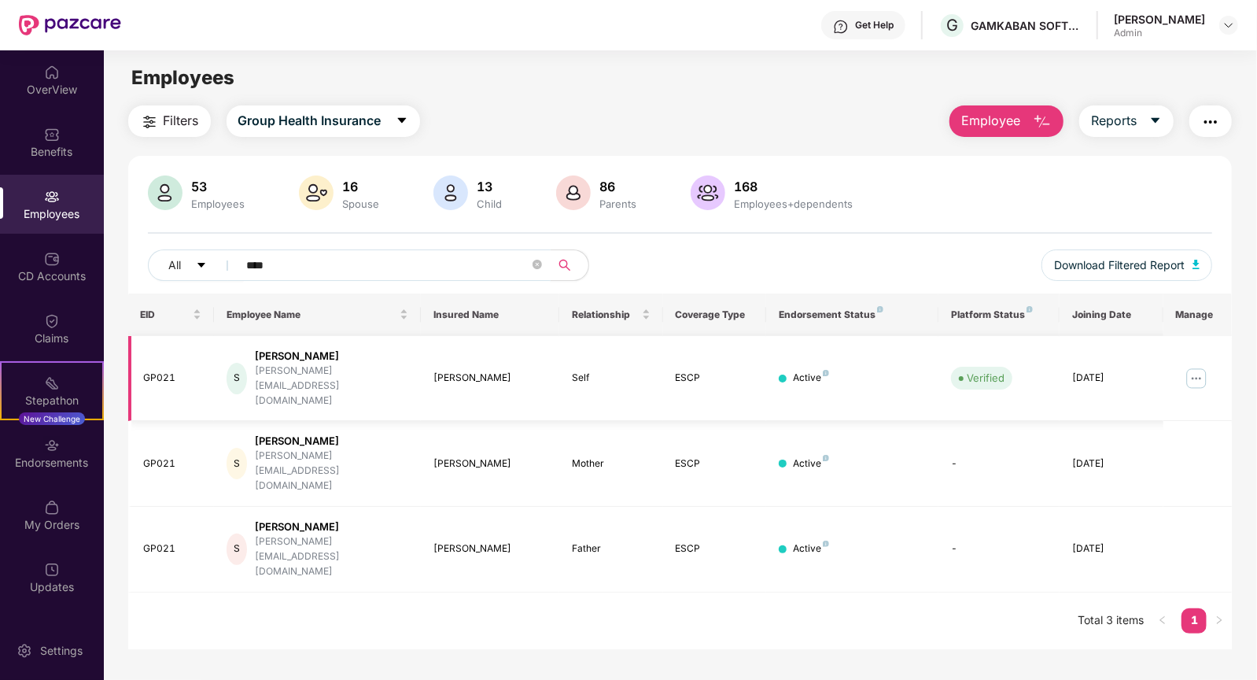
type input "****"
click at [1198, 366] on img at bounding box center [1196, 378] width 25 height 25
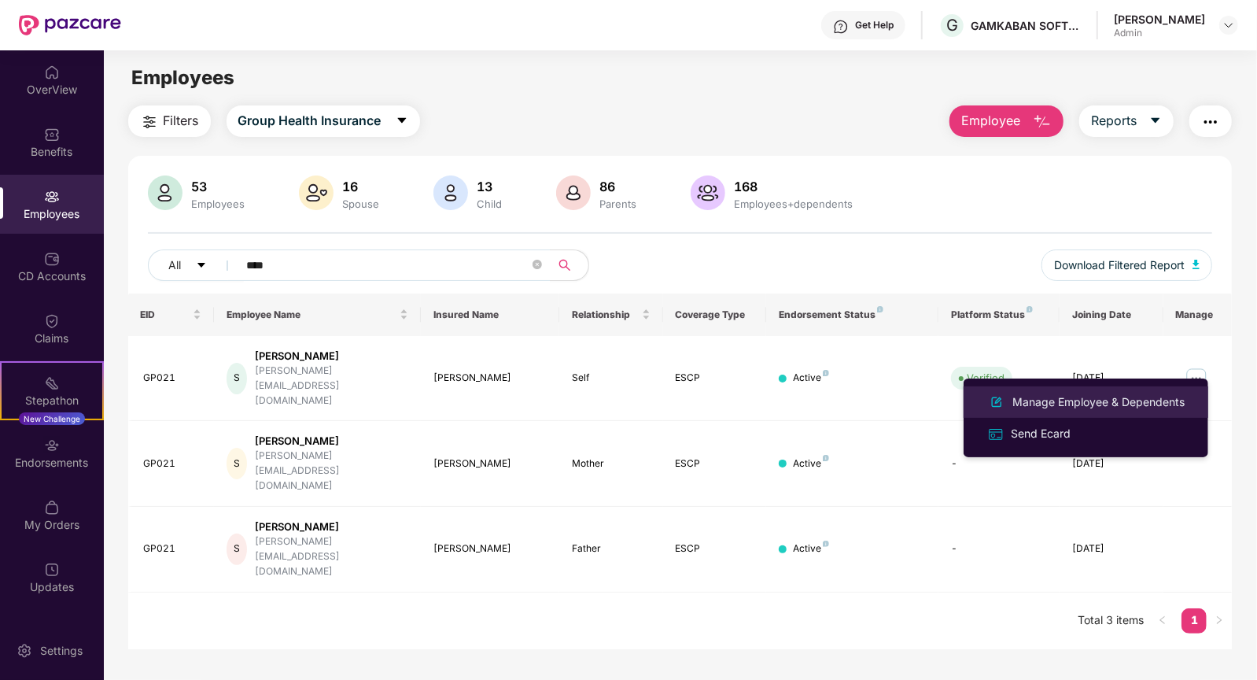
click at [1069, 398] on div "Manage Employee & Dependents" at bounding box center [1099, 401] width 179 height 17
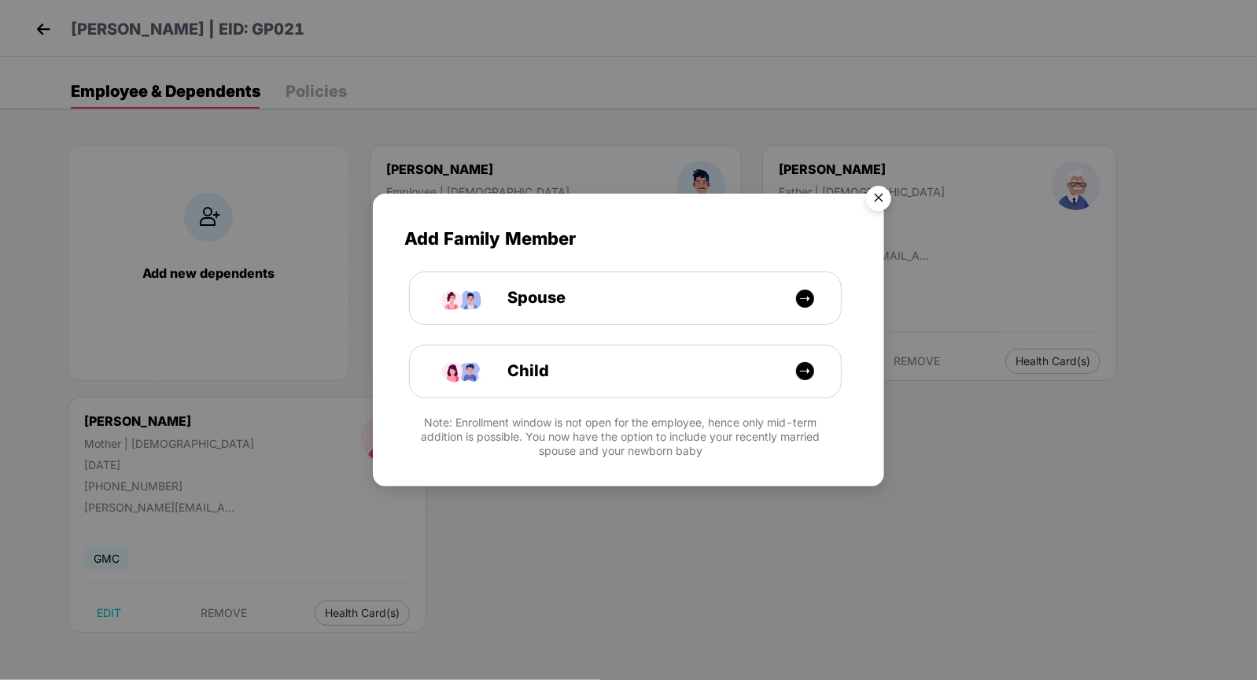
click at [881, 201] on img "Close" at bounding box center [879, 201] width 44 height 44
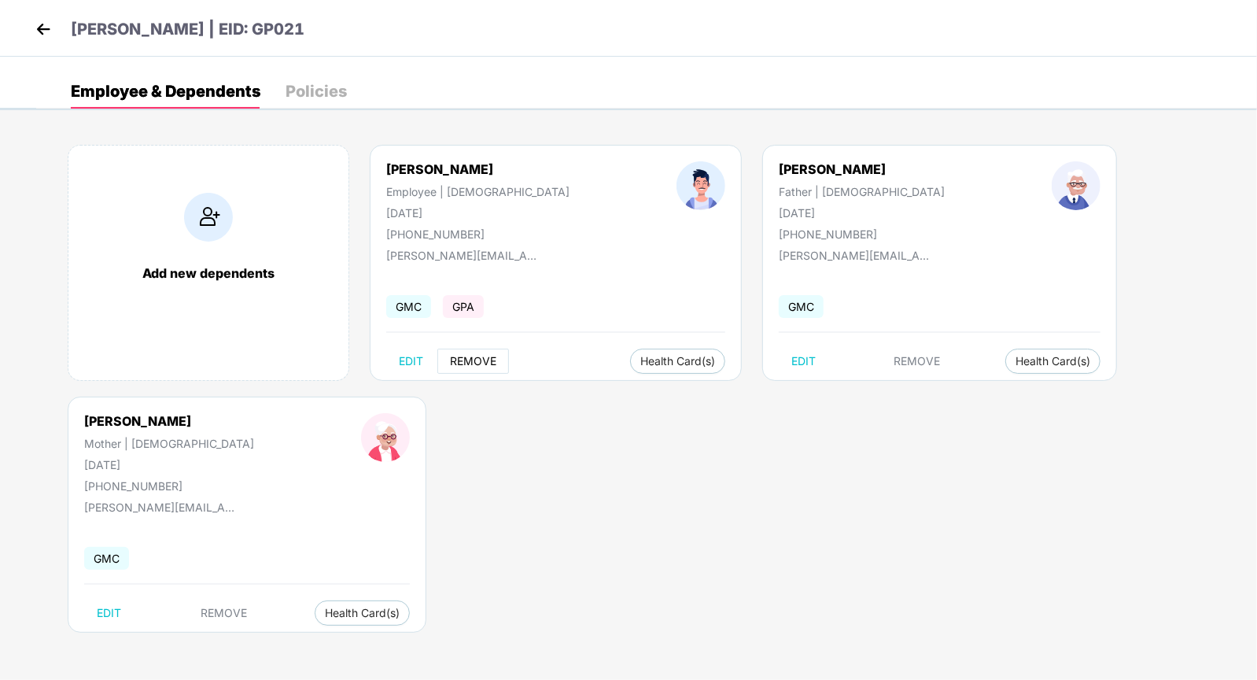
click at [479, 360] on span "REMOVE" at bounding box center [473, 361] width 46 height 13
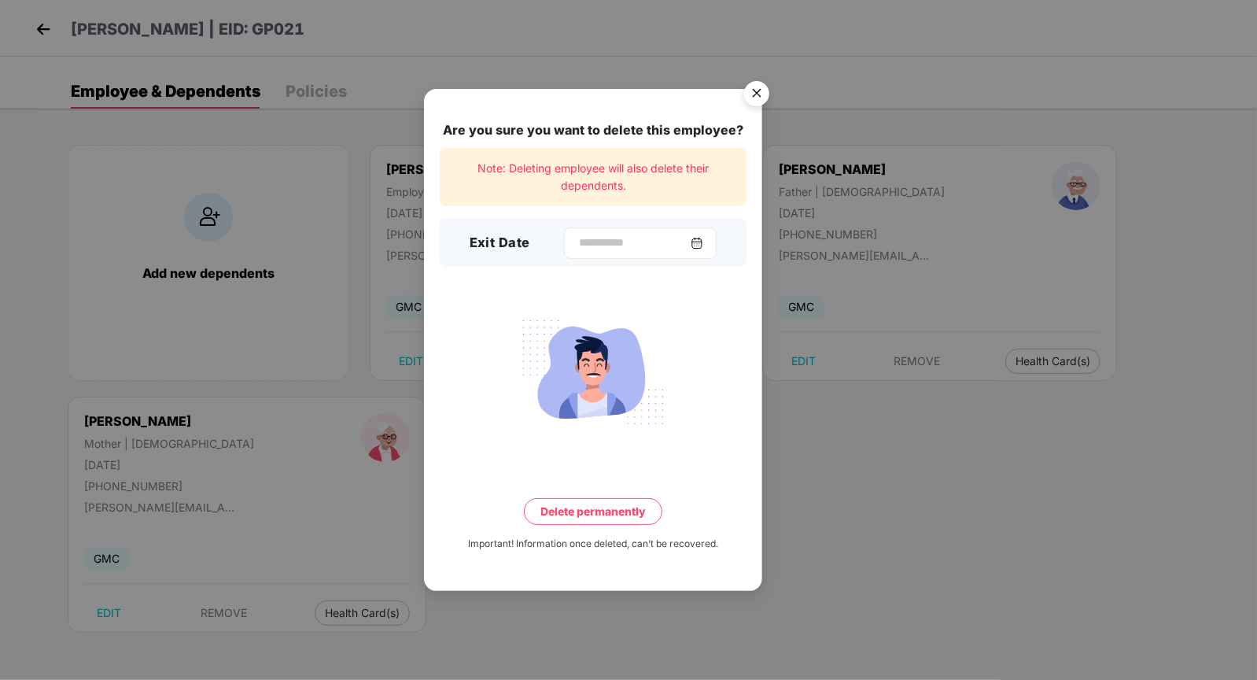
click at [696, 245] on img at bounding box center [697, 243] width 13 height 13
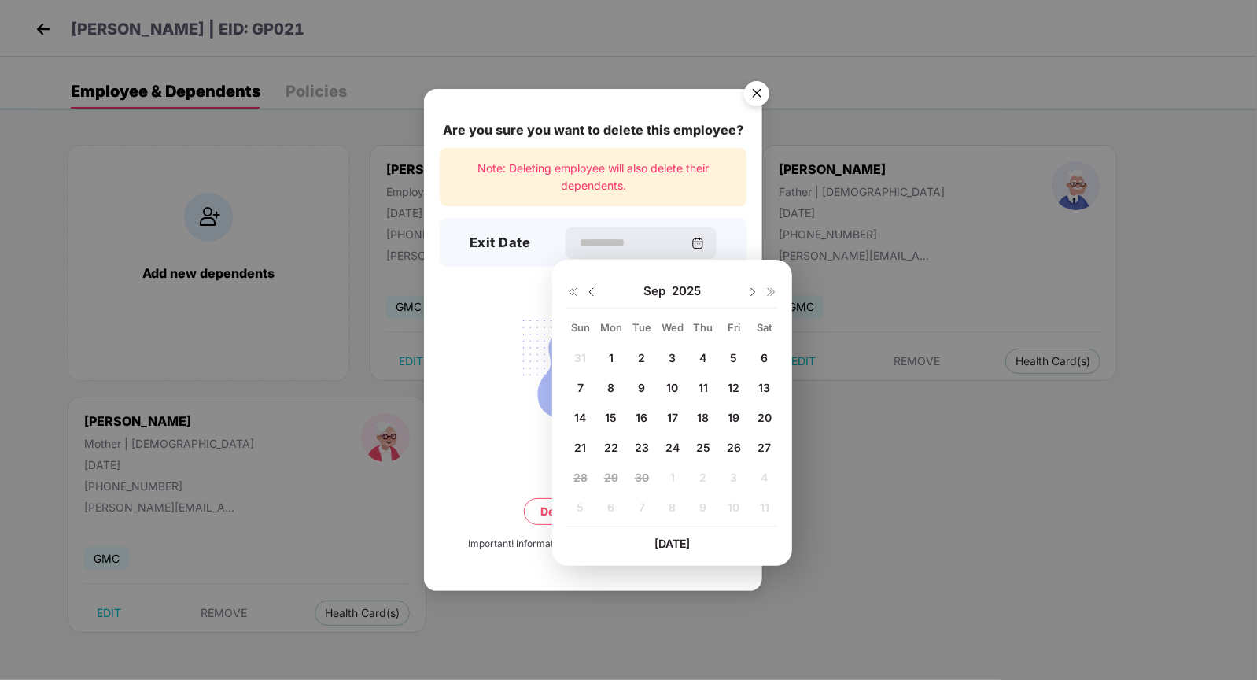
click at [736, 415] on span "19" at bounding box center [734, 417] width 12 height 13
type input "**********"
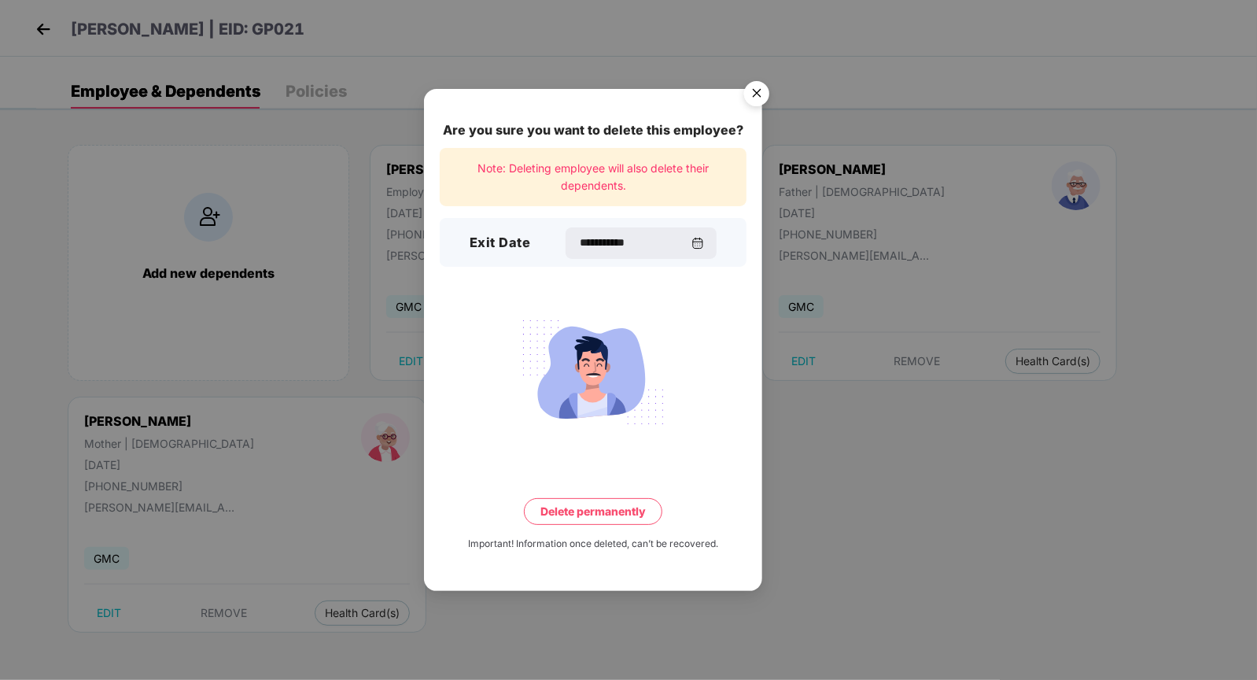
click at [615, 510] on button "Delete permanently" at bounding box center [593, 511] width 138 height 27
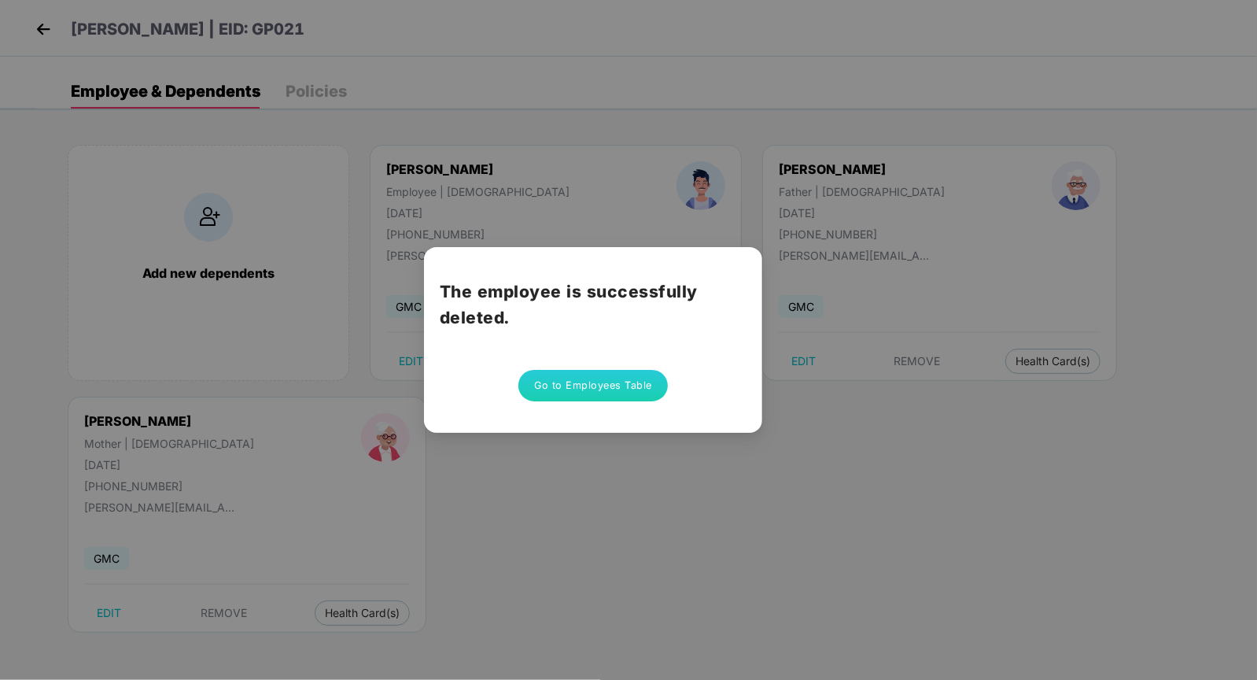
click at [579, 383] on button "Go to Employees Table" at bounding box center [594, 385] width 150 height 31
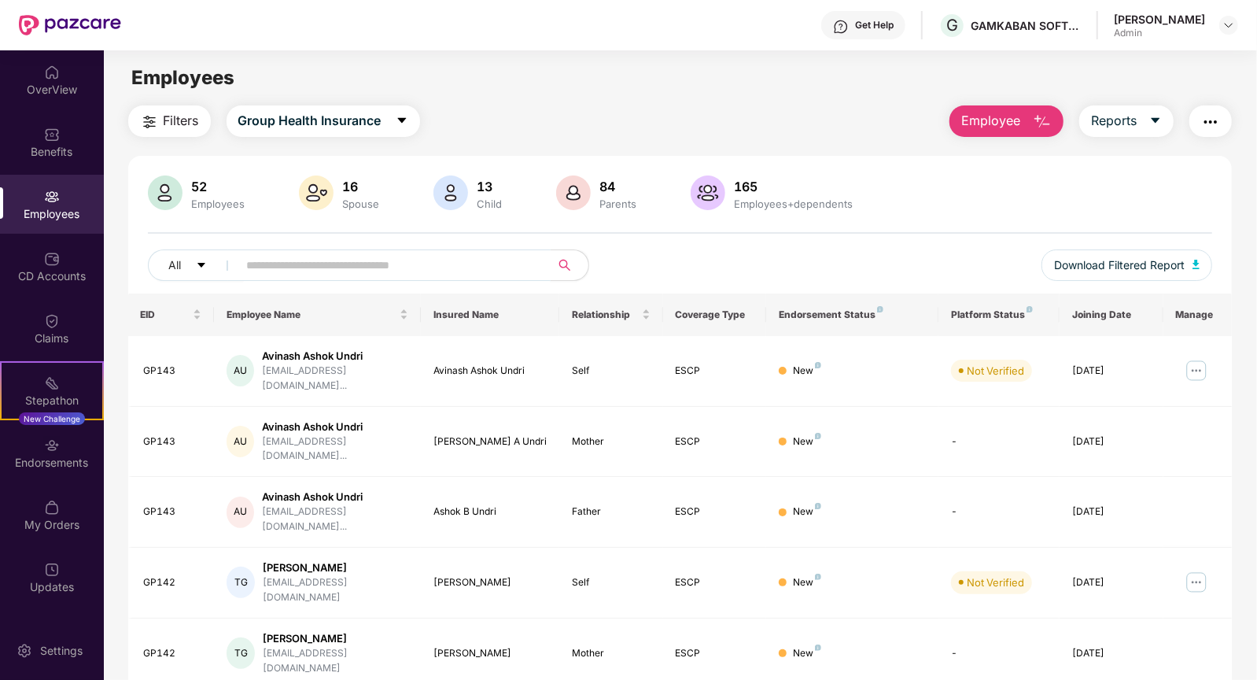
click at [408, 268] on input "text" at bounding box center [388, 265] width 282 height 24
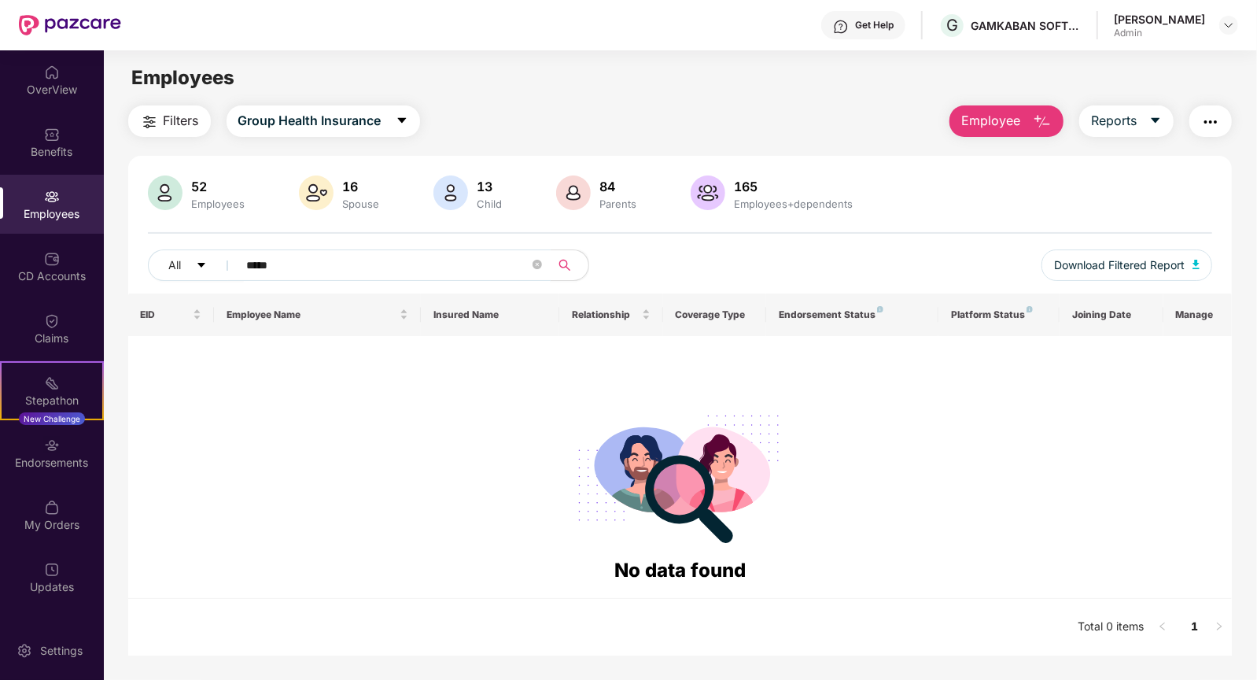
type input "******"
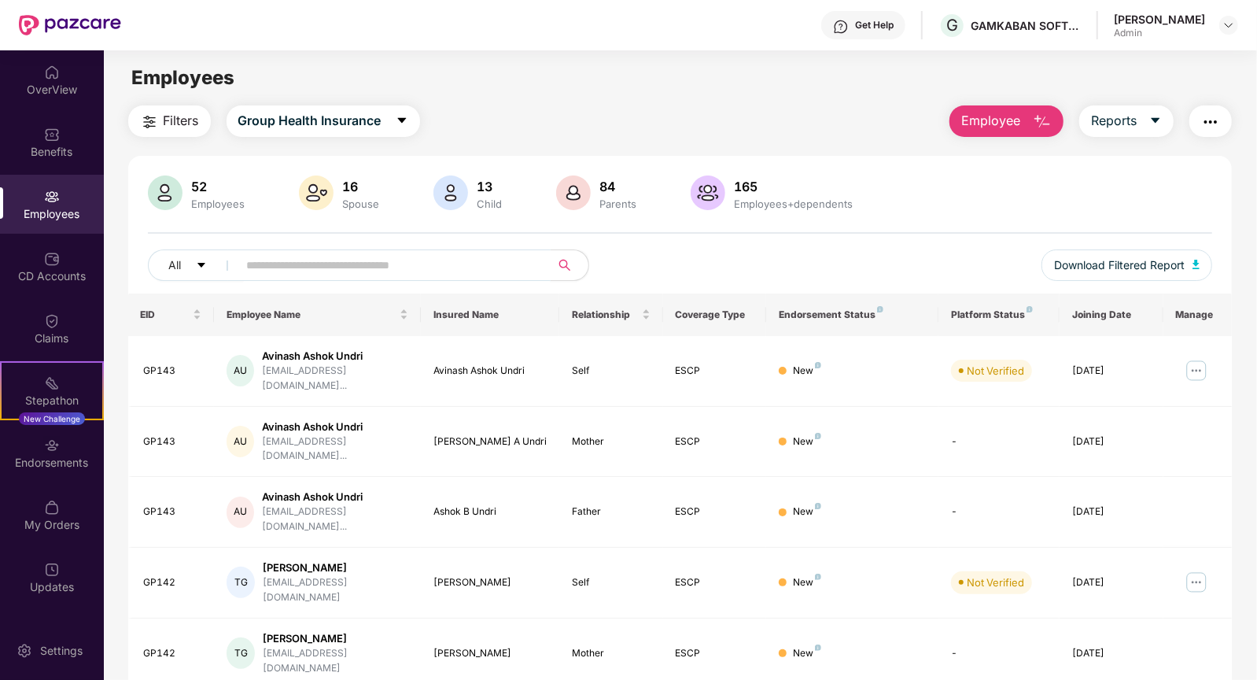
click at [290, 261] on input "text" at bounding box center [388, 265] width 282 height 24
type input "****"
click at [426, 65] on div "Employees" at bounding box center [680, 78] width 1153 height 30
